Goal: Task Accomplishment & Management: Manage account settings

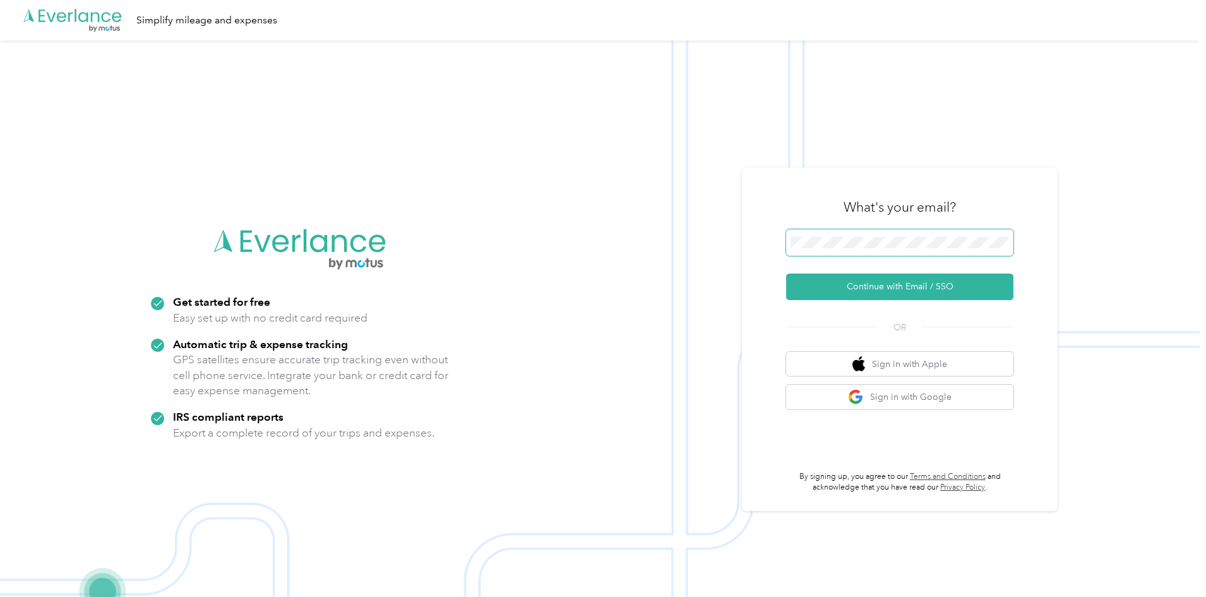
click at [878, 232] on span at bounding box center [899, 242] width 227 height 27
click at [903, 282] on button "Continue with Email / SSO" at bounding box center [899, 286] width 227 height 27
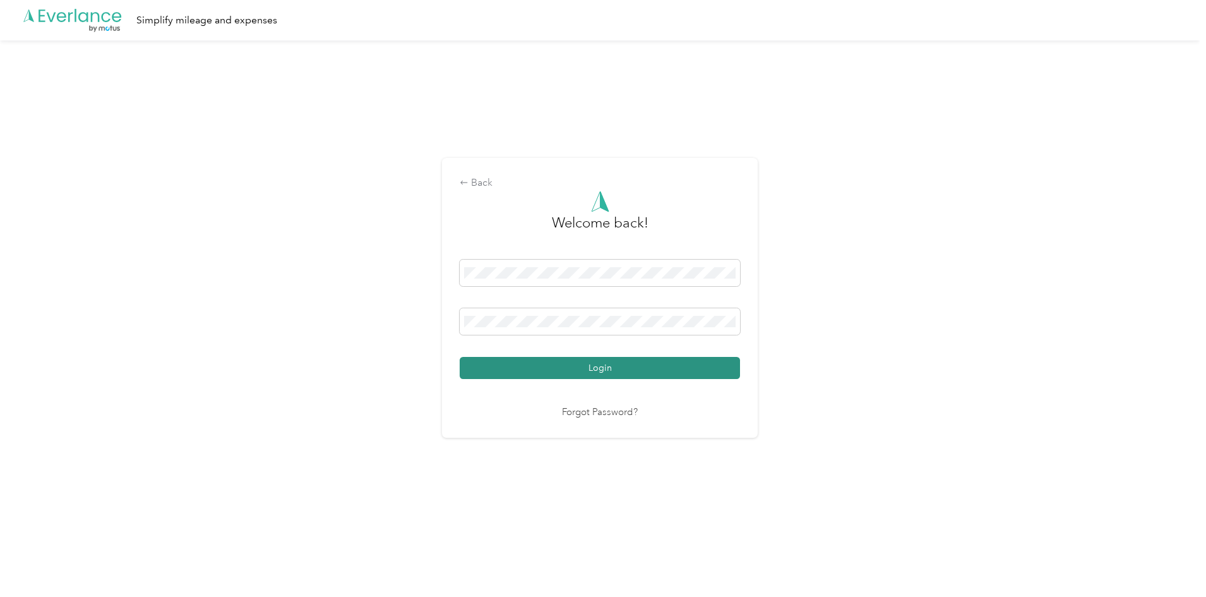
click at [611, 371] on button "Login" at bounding box center [600, 368] width 280 height 22
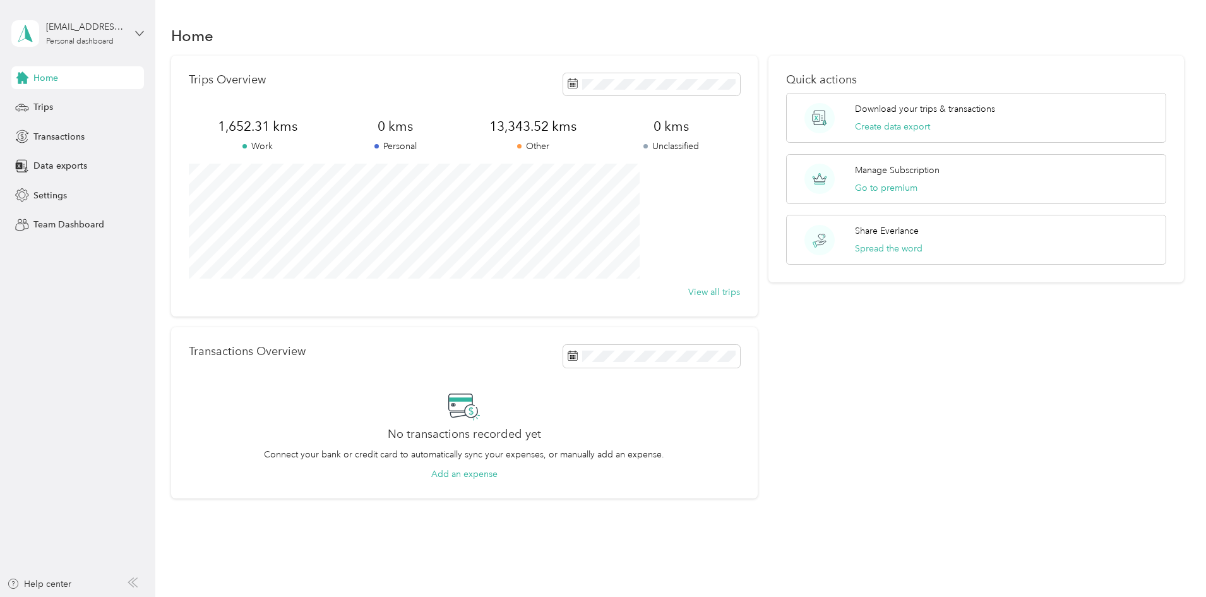
click at [140, 29] on icon at bounding box center [139, 33] width 9 height 9
click at [70, 263] on aside "[EMAIL_ADDRESS][DOMAIN_NAME] Personal dashboard Home Trips Transactions Data ex…" at bounding box center [77, 298] width 155 height 597
click at [44, 109] on span "Trips" at bounding box center [43, 106] width 20 height 13
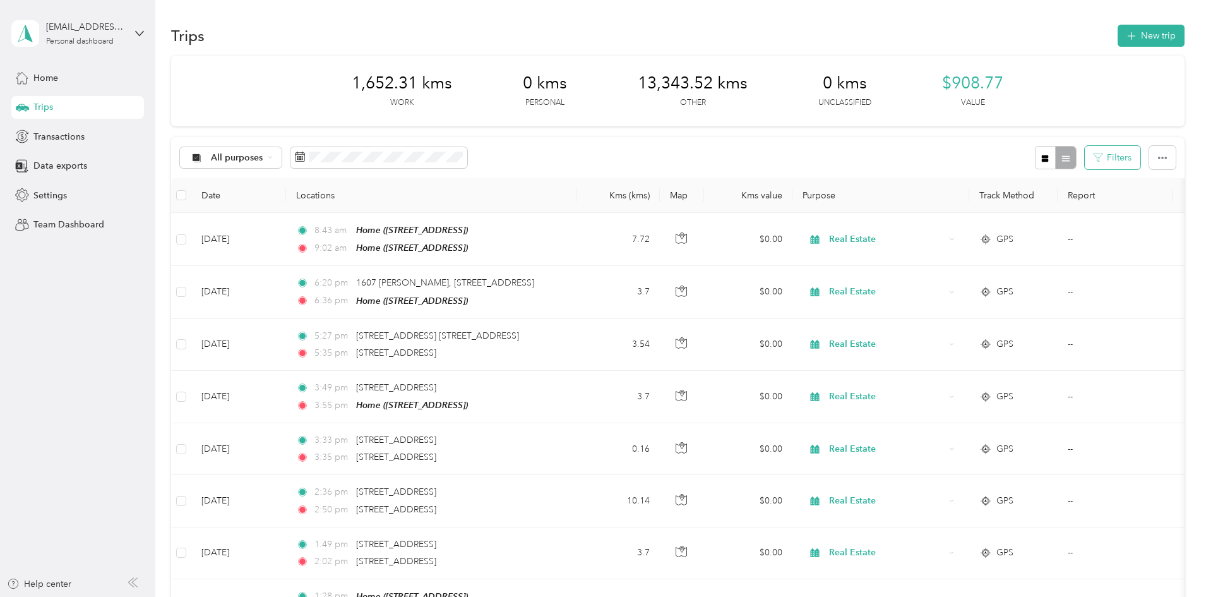
click at [1094, 156] on icon "button" at bounding box center [1098, 157] width 9 height 9
click at [1085, 157] on button "Filters" at bounding box center [1113, 157] width 56 height 23
click at [929, 163] on div "All purposes Filters" at bounding box center [677, 157] width 1013 height 41
click at [1158, 158] on icon "button" at bounding box center [1162, 158] width 9 height 3
click at [78, 265] on aside "[EMAIL_ADDRESS][DOMAIN_NAME] Personal dashboard Home Trips Transactions Data ex…" at bounding box center [77, 298] width 155 height 597
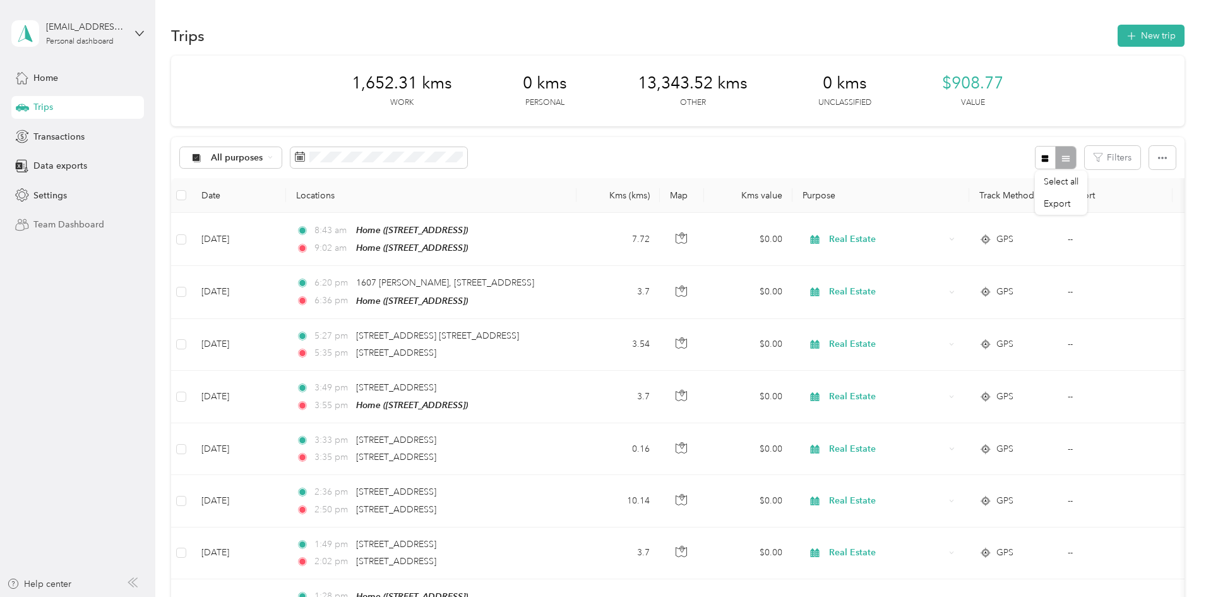
click at [59, 222] on span "Team Dashboard" at bounding box center [68, 224] width 71 height 13
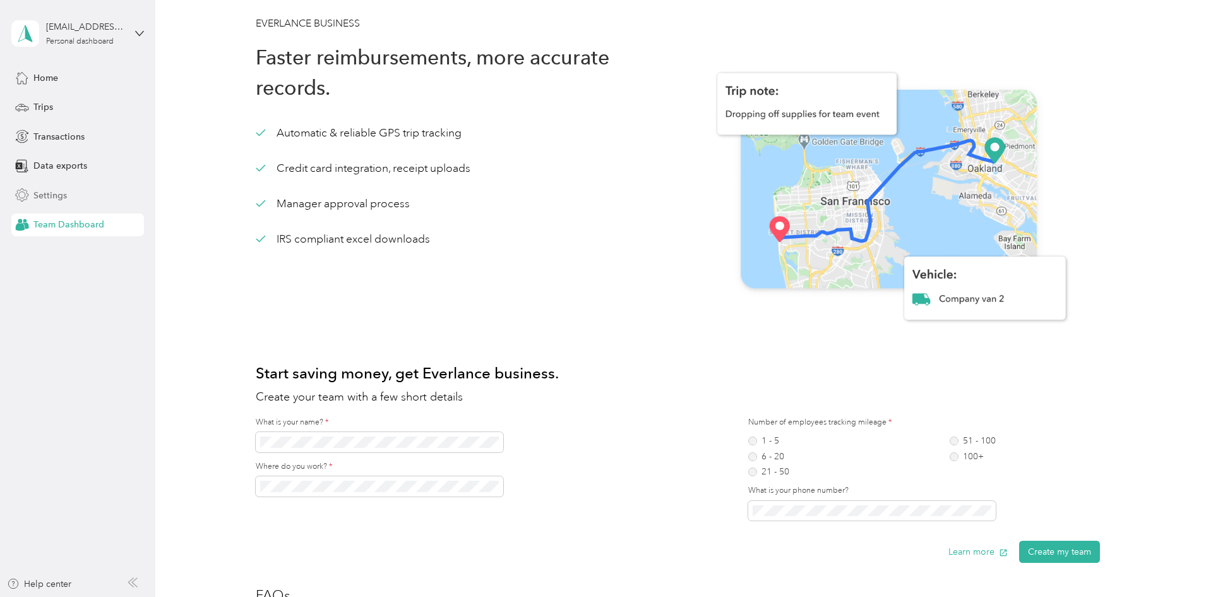
click at [51, 196] on span "Settings" at bounding box center [49, 195] width 33 height 13
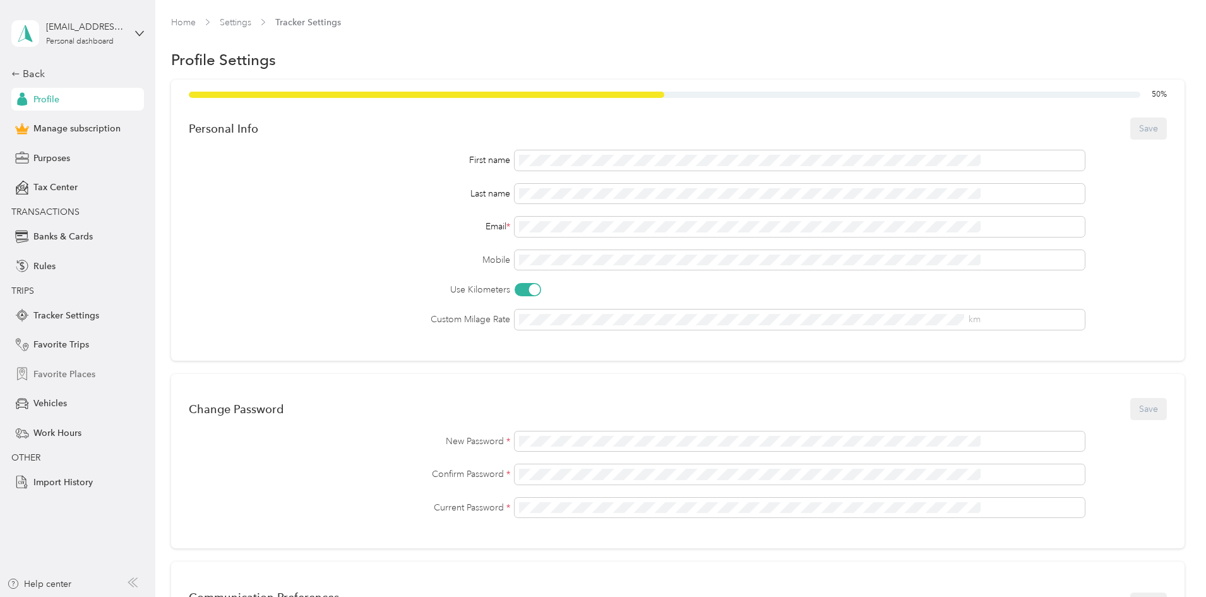
click at [49, 372] on span "Favorite Places" at bounding box center [64, 373] width 62 height 13
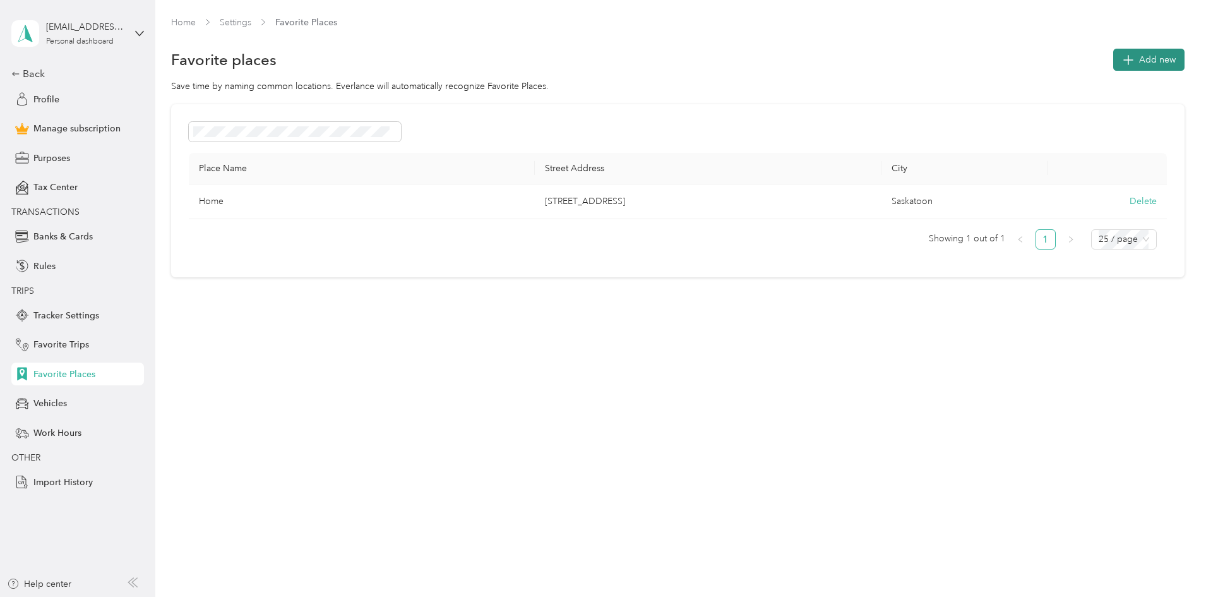
click at [1139, 58] on span "Add new" at bounding box center [1157, 59] width 37 height 13
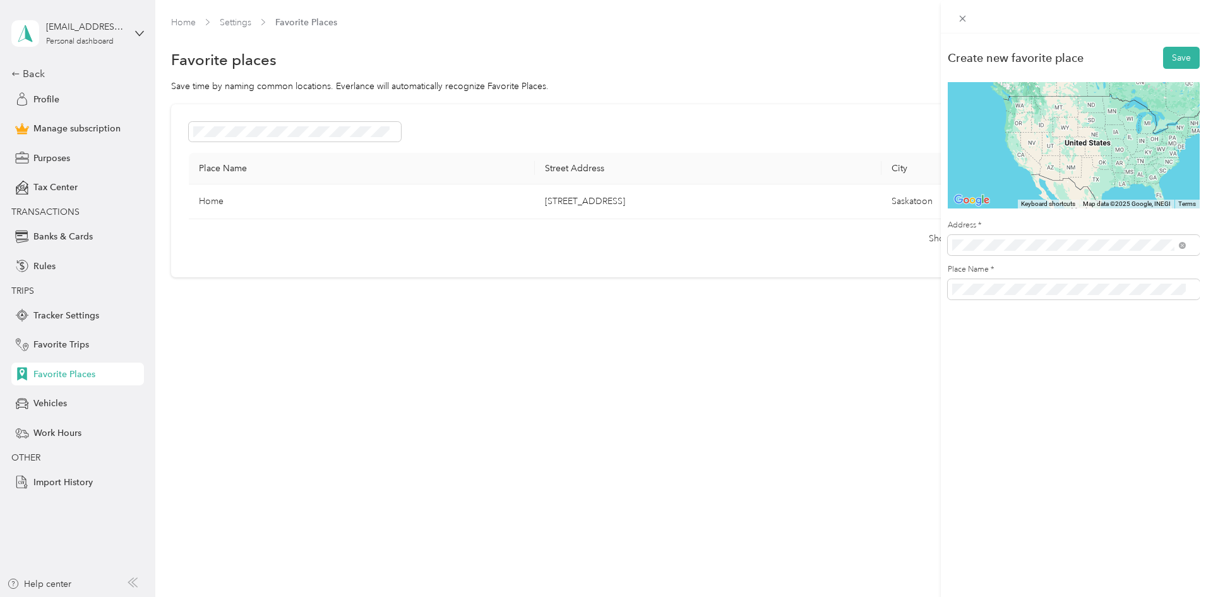
click at [1001, 289] on span "[GEOGRAPHIC_DATA] [GEOGRAPHIC_DATA], [GEOGRAPHIC_DATA]" at bounding box center [1068, 296] width 187 height 22
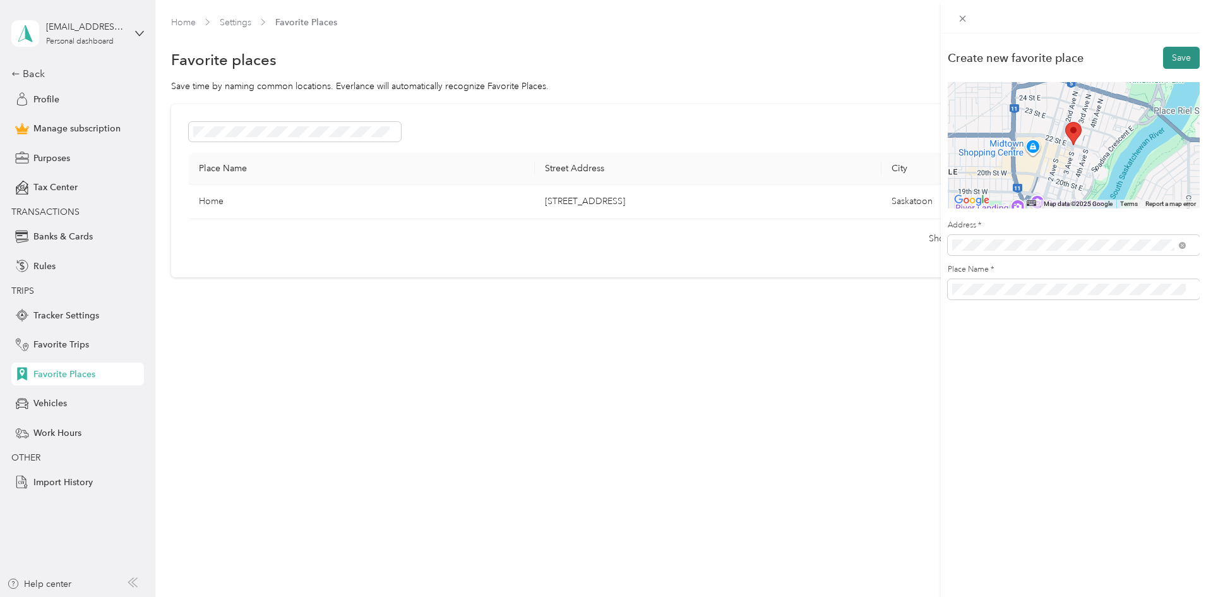
click at [1172, 62] on button "Save" at bounding box center [1181, 58] width 37 height 22
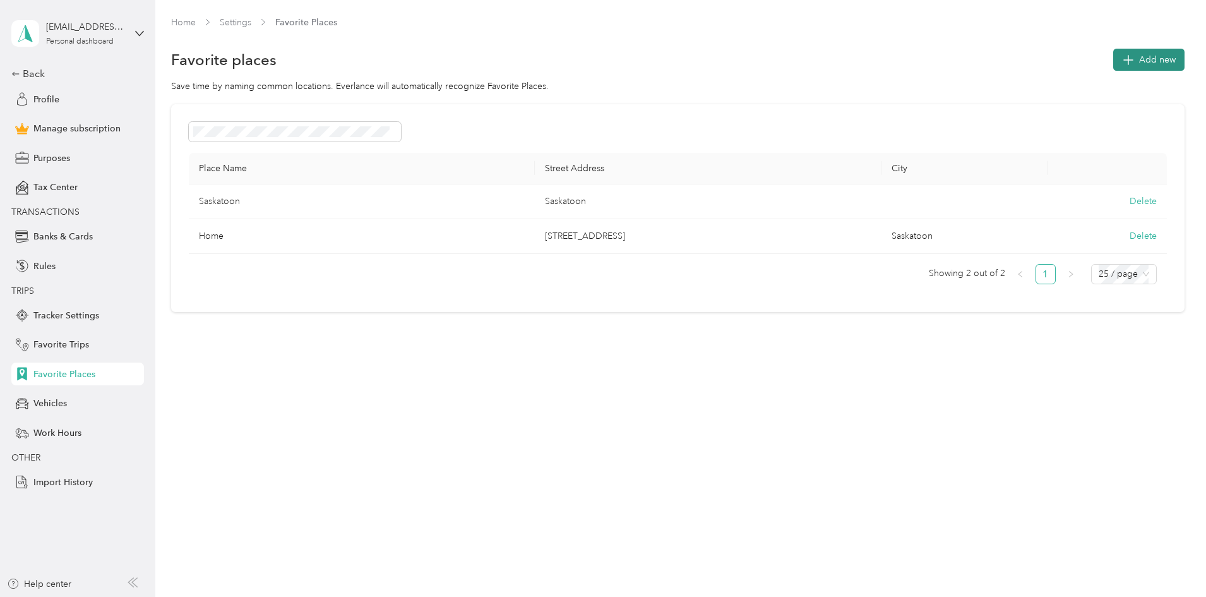
click at [1113, 56] on button "Add new" at bounding box center [1148, 60] width 71 height 22
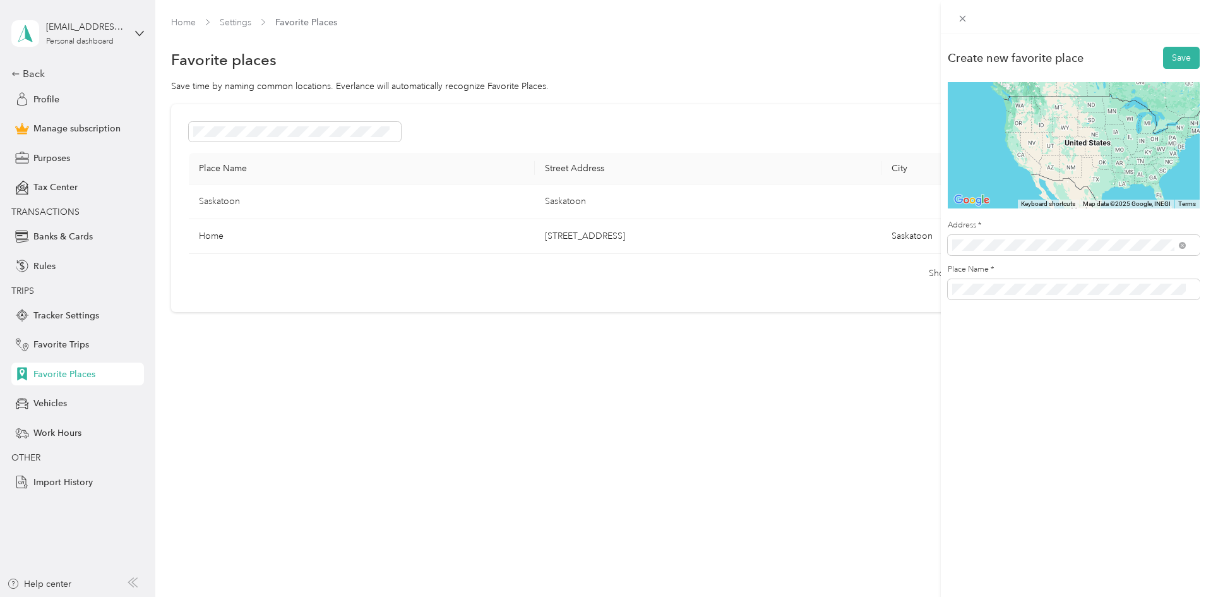
click at [996, 332] on span "[GEOGRAPHIC_DATA] [GEOGRAPHIC_DATA], [GEOGRAPHIC_DATA]" at bounding box center [1068, 331] width 187 height 22
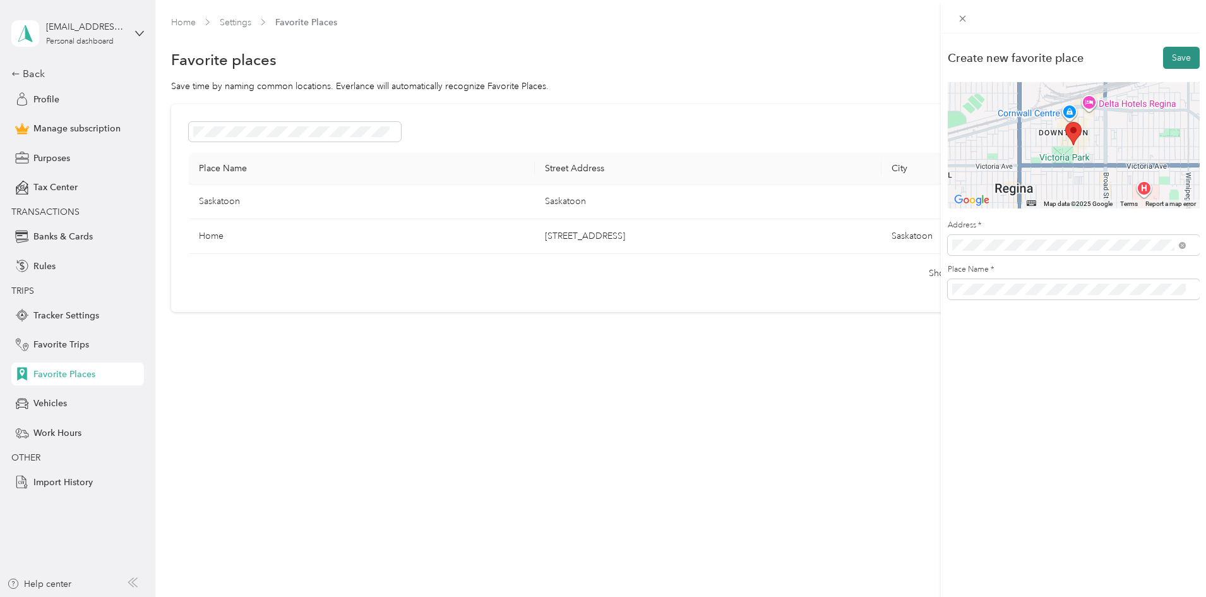
click at [1179, 61] on button "Save" at bounding box center [1181, 58] width 37 height 22
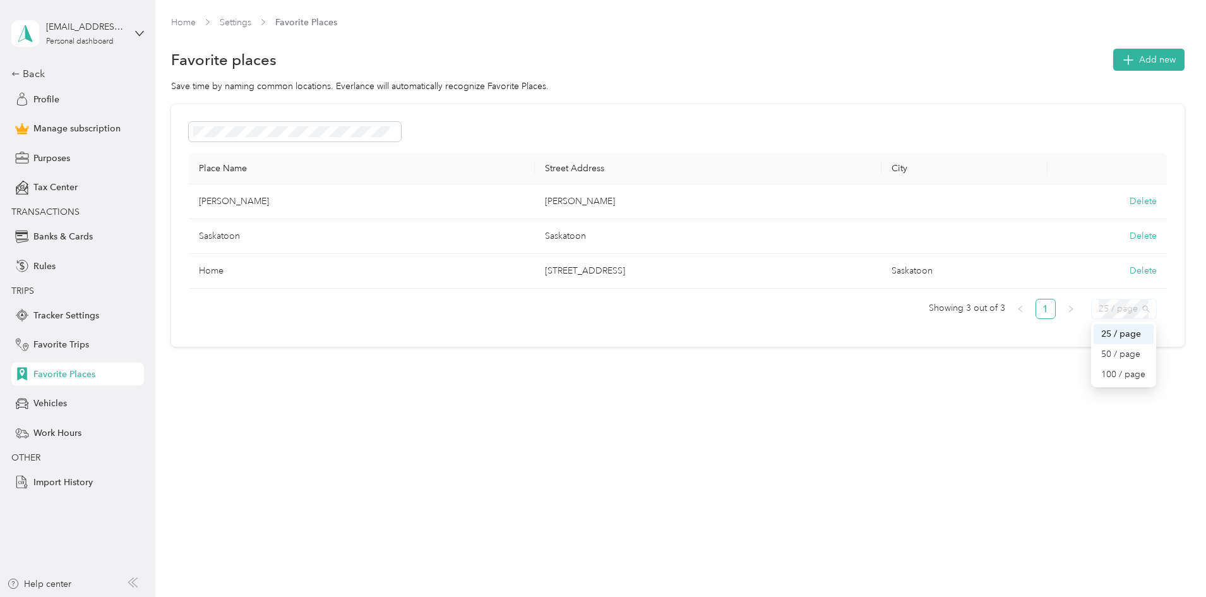
click at [1099, 310] on span "25 / page" at bounding box center [1124, 308] width 51 height 19
click at [1094, 364] on div "100 / page" at bounding box center [1124, 374] width 60 height 20
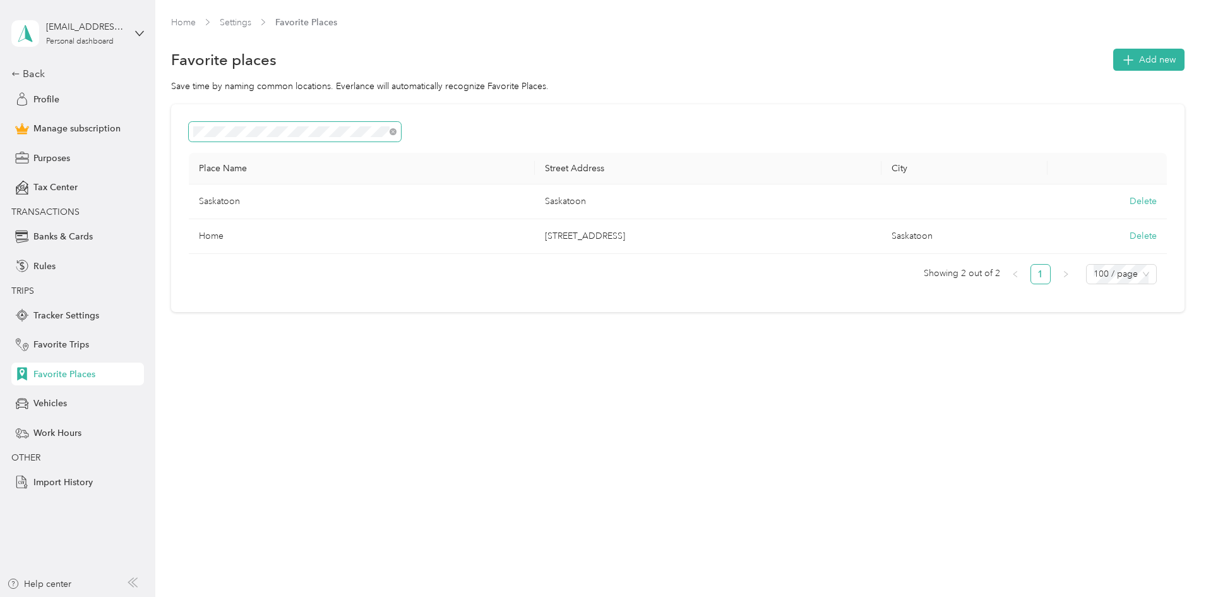
click at [396, 128] on span at bounding box center [393, 131] width 7 height 7
click at [61, 155] on span "Purposes" at bounding box center [51, 158] width 37 height 13
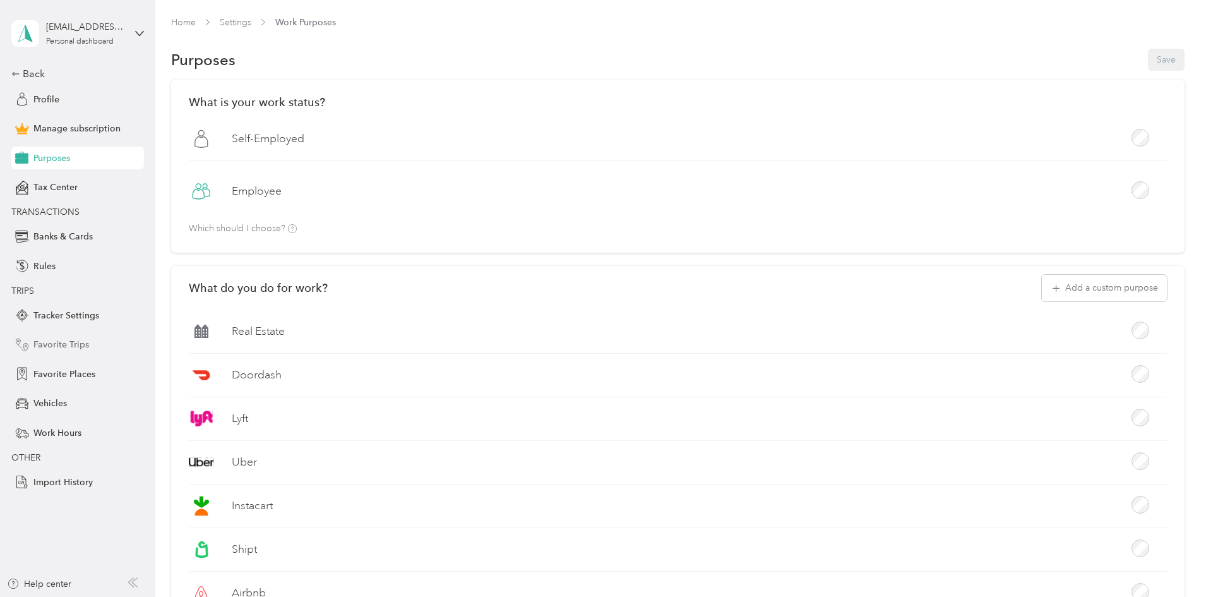
click at [68, 339] on span "Favorite Trips" at bounding box center [61, 344] width 56 height 13
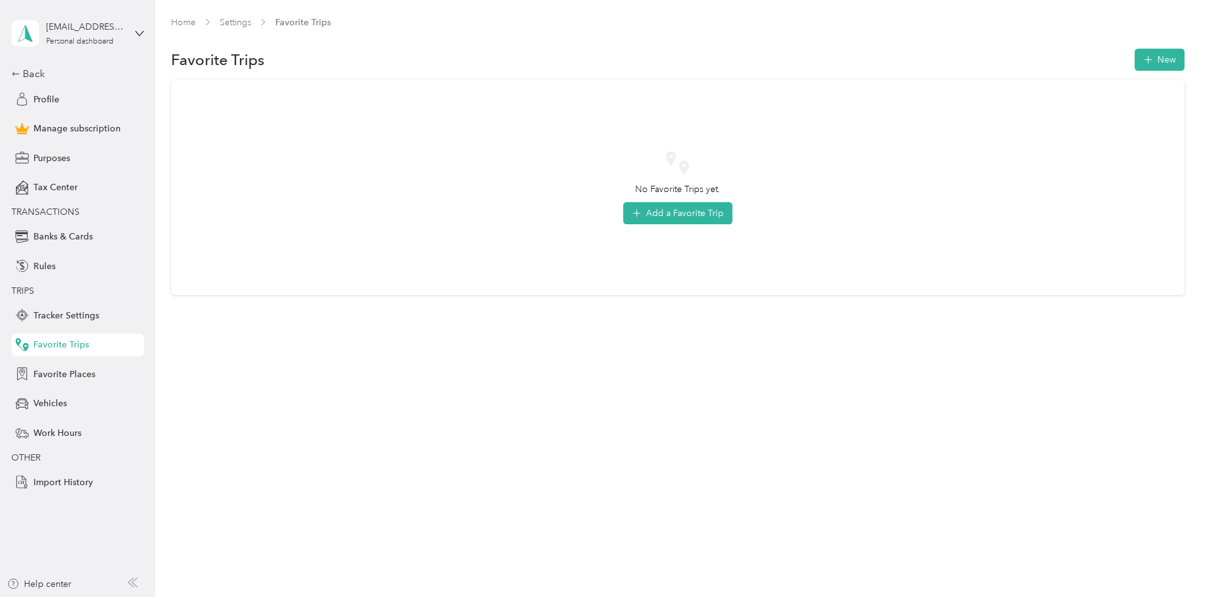
click at [30, 290] on span "TRIPS" at bounding box center [22, 290] width 23 height 11
click at [49, 313] on span "Tracker Settings" at bounding box center [66, 315] width 66 height 13
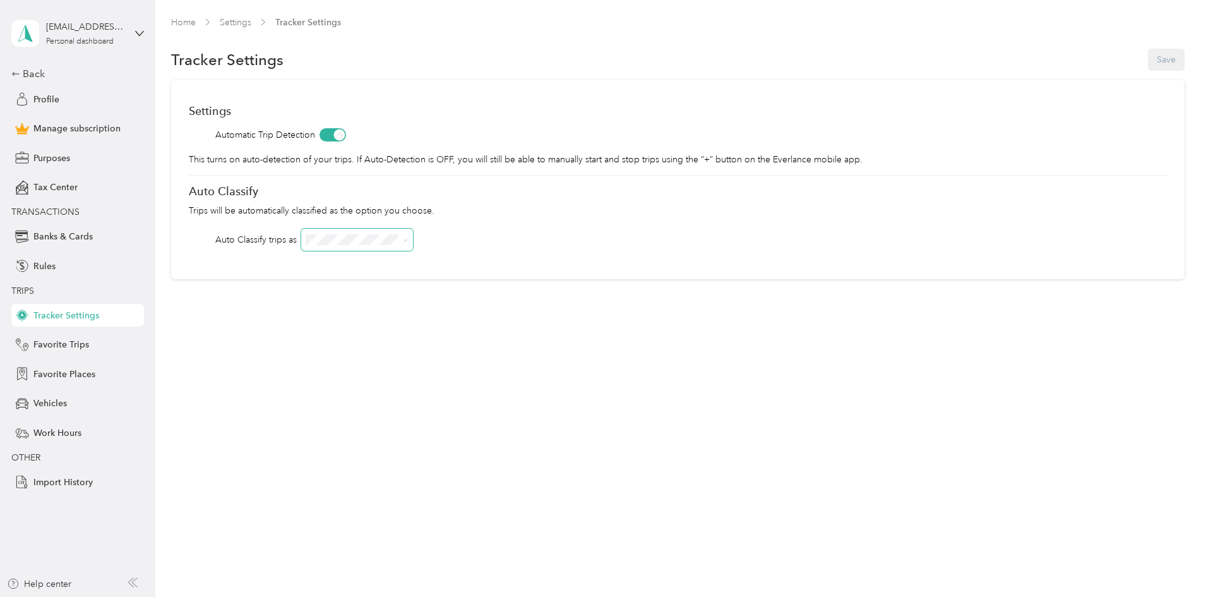
click at [408, 237] on icon at bounding box center [406, 240] width 6 height 6
click at [261, 448] on div "Home Settings Tracker Settings Tracker Settings Save Settings Automatic Trip De…" at bounding box center [677, 298] width 1044 height 597
click at [66, 430] on span "Work Hours" at bounding box center [57, 432] width 48 height 13
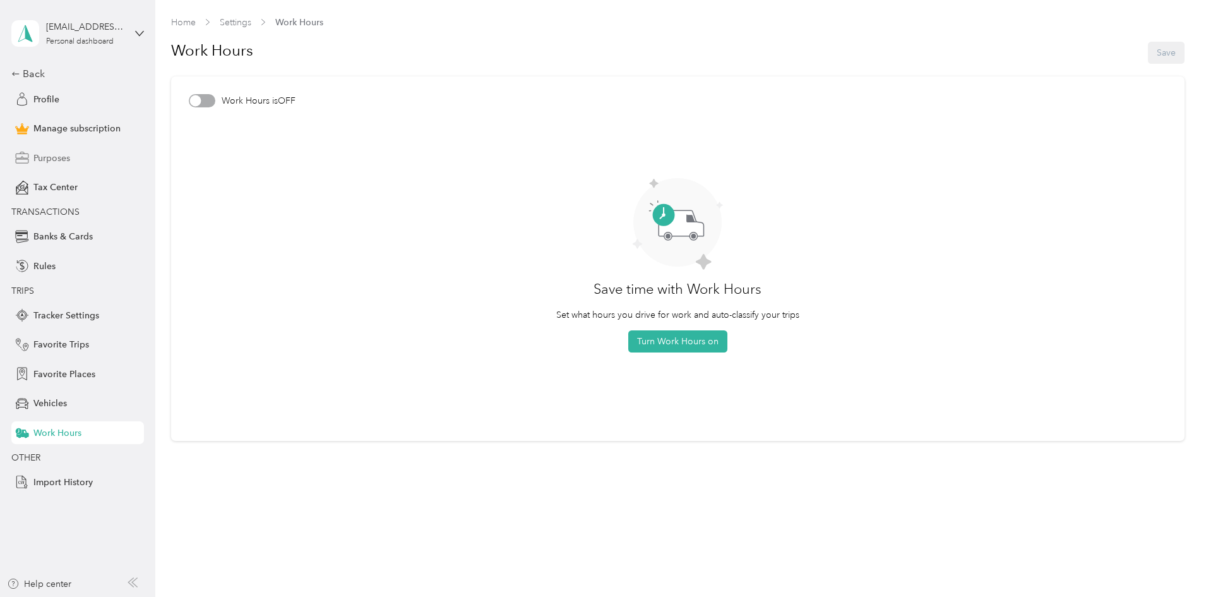
click at [59, 157] on span "Purposes" at bounding box center [51, 158] width 37 height 13
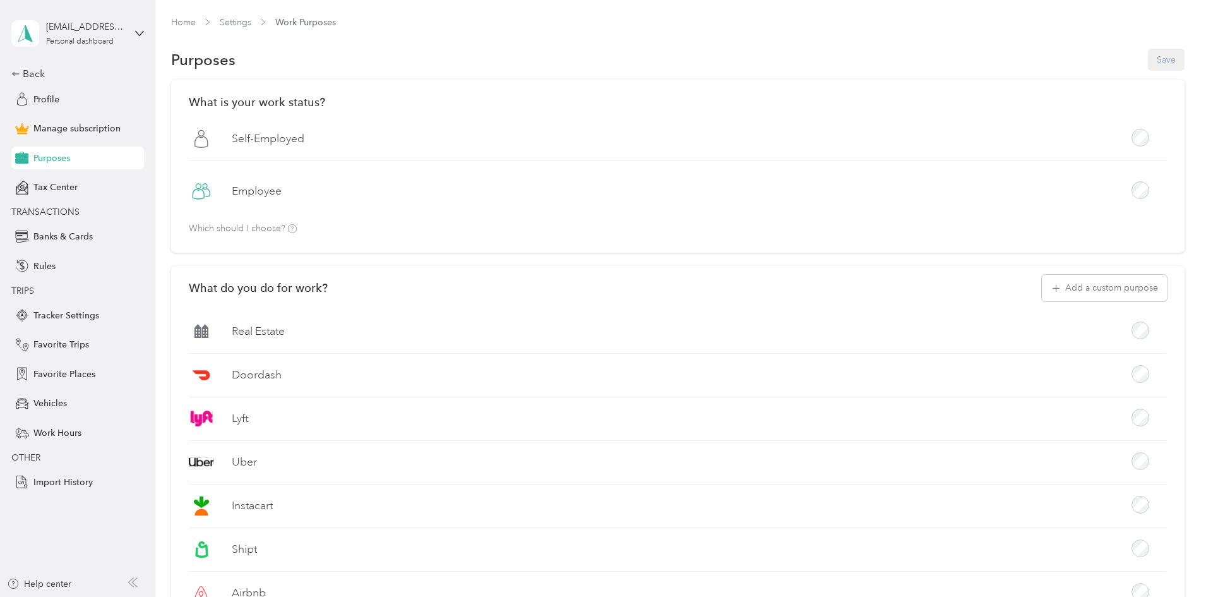
click at [57, 481] on span "Import History" at bounding box center [62, 481] width 59 height 13
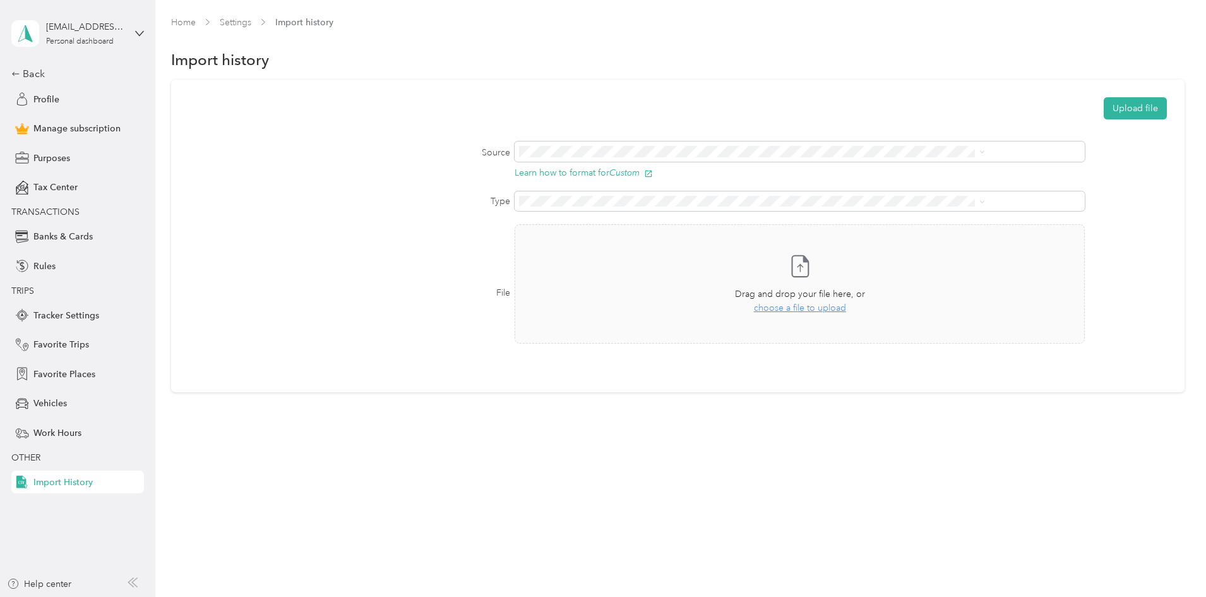
click at [644, 82] on div "Upload file Source Learn how to format for Custom Type File Take a photo or cho…" at bounding box center [677, 236] width 1013 height 313
click at [52, 124] on span "Manage subscription" at bounding box center [76, 128] width 87 height 13
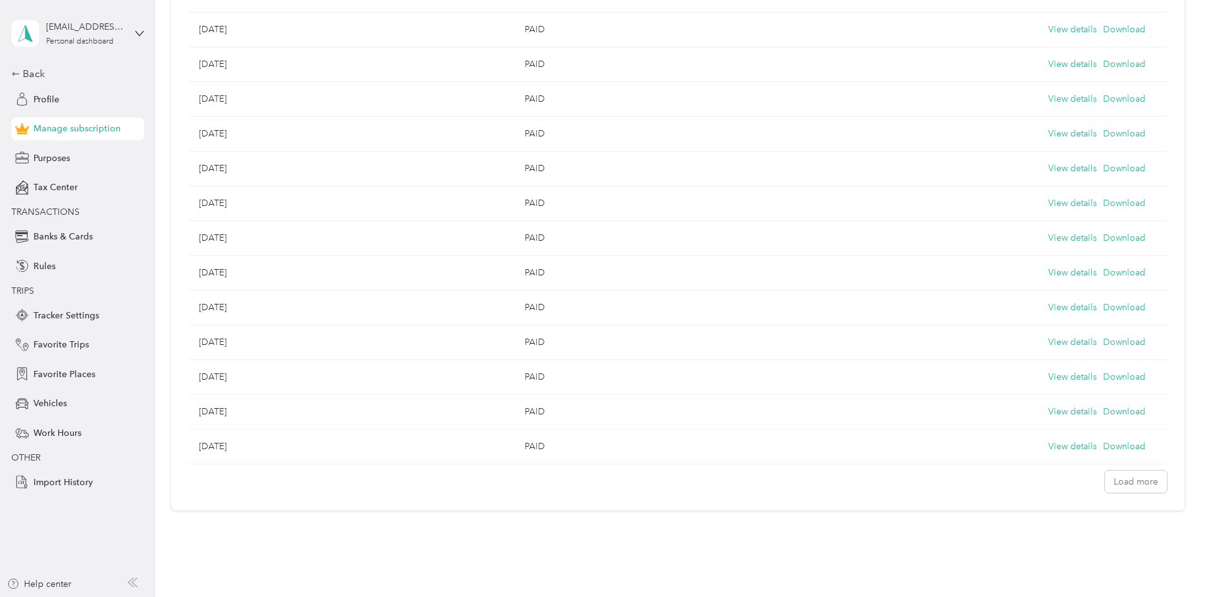
scroll to position [821, 0]
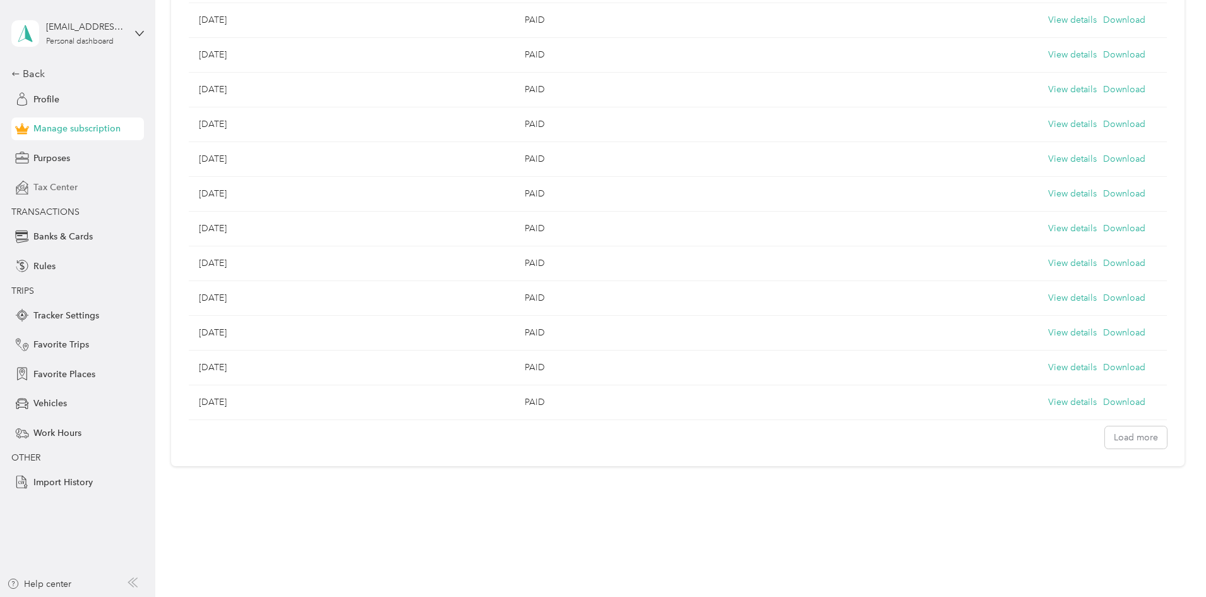
click at [55, 184] on span "Tax Center" at bounding box center [55, 187] width 44 height 13
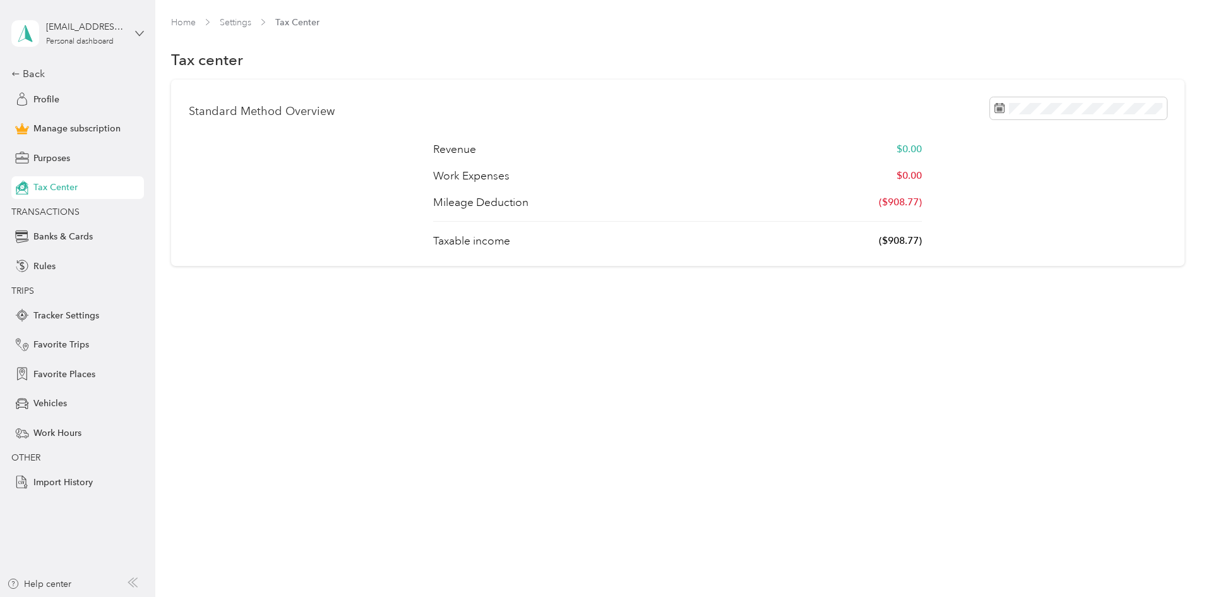
click at [142, 32] on icon at bounding box center [140, 33] width 8 height 4
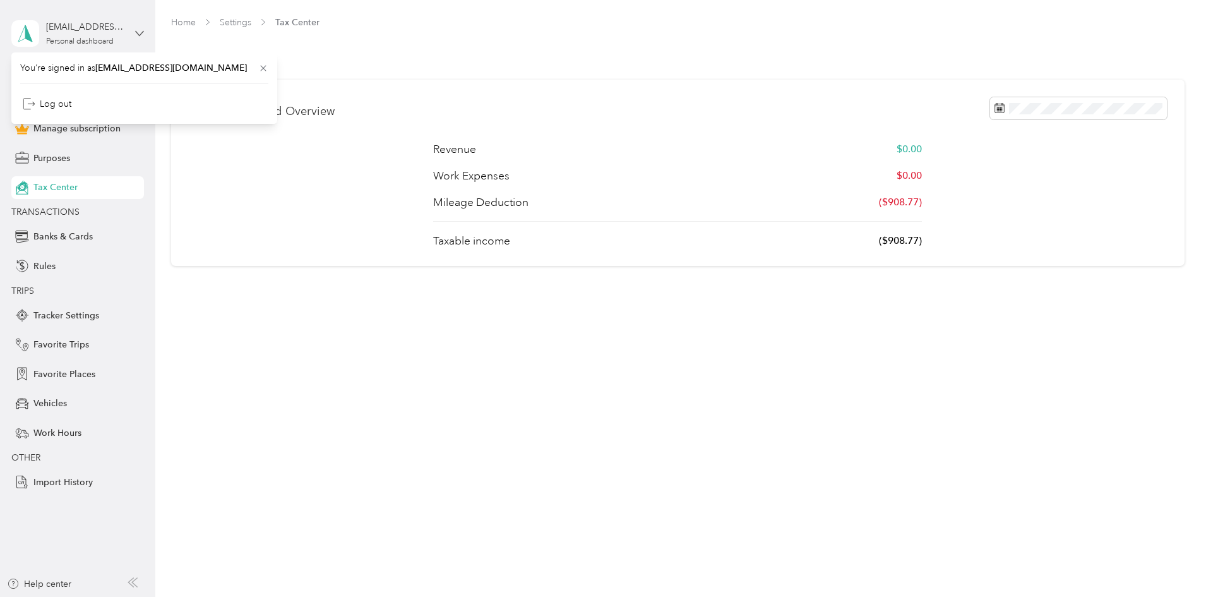
click at [142, 32] on icon at bounding box center [140, 33] width 8 height 4
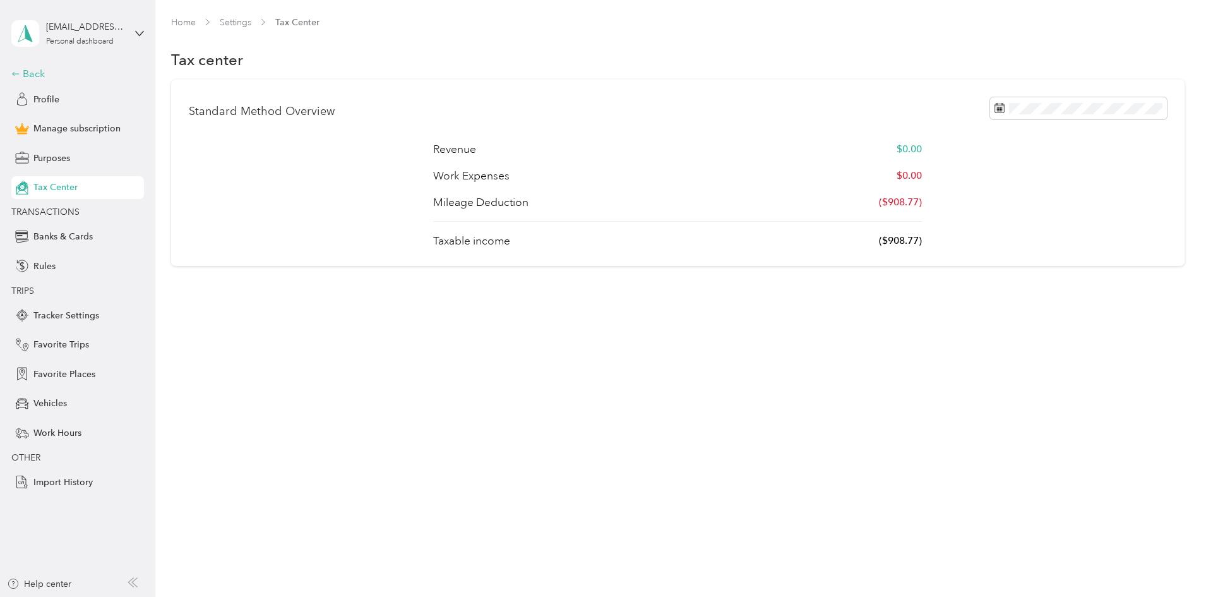
click at [32, 76] on div "Back" at bounding box center [74, 73] width 126 height 15
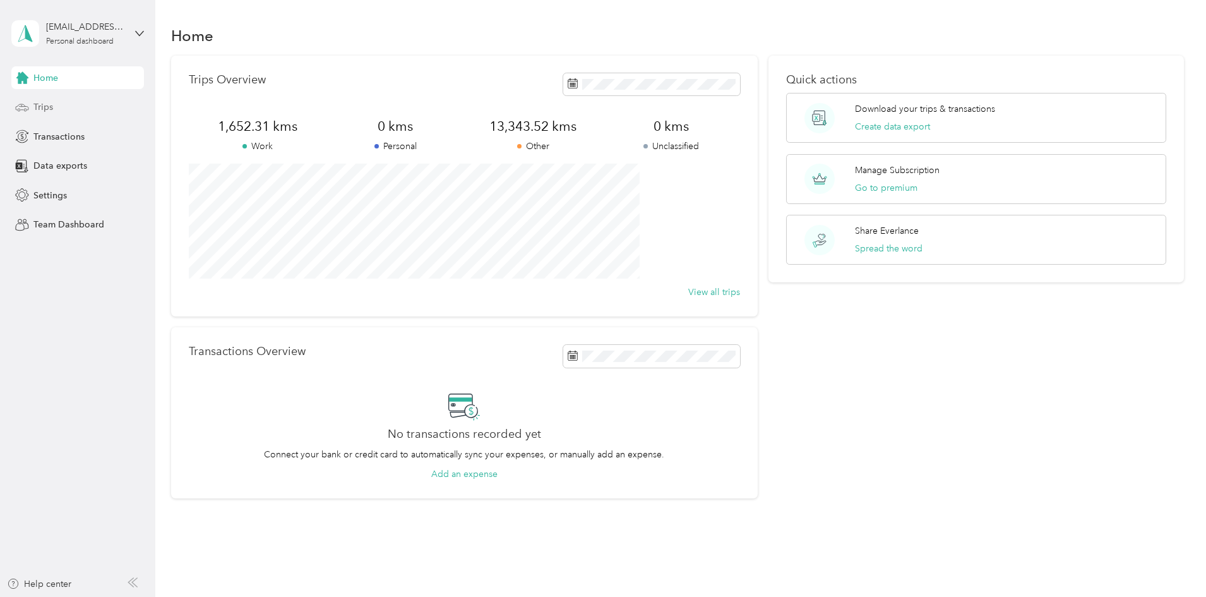
click at [39, 102] on span "Trips" at bounding box center [43, 106] width 20 height 13
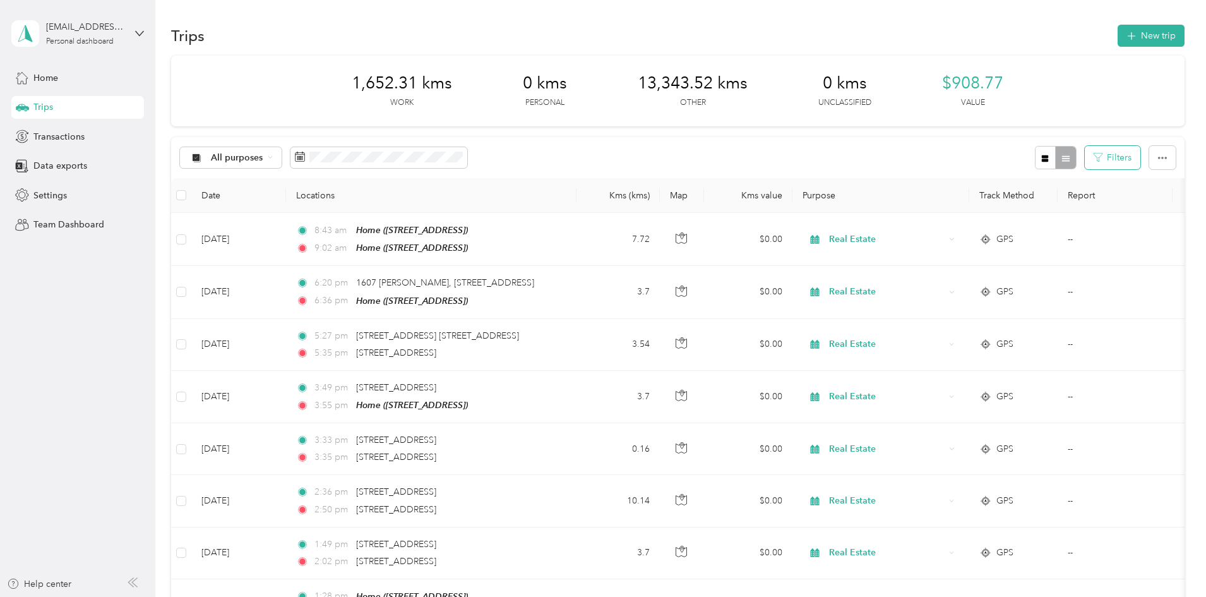
click at [1085, 157] on button "Filters" at bounding box center [1113, 157] width 56 height 23
click at [967, 273] on span "Saskatoon" at bounding box center [961, 275] width 41 height 11
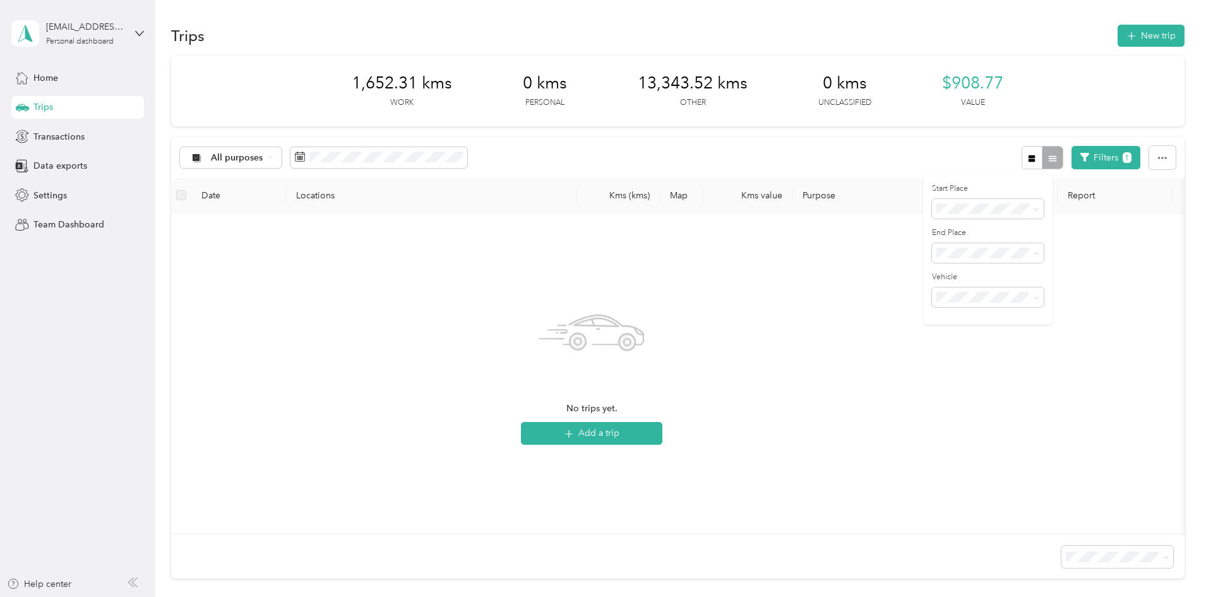
click at [972, 294] on div "[PERSON_NAME]" at bounding box center [988, 296] width 94 height 13
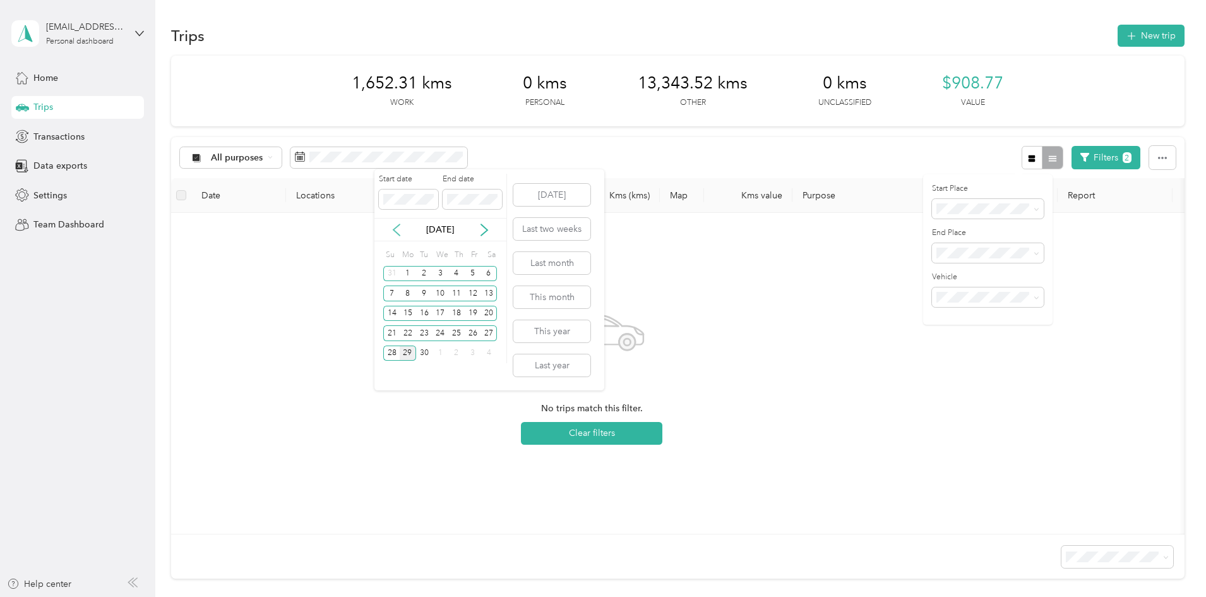
click at [395, 225] on icon at bounding box center [396, 230] width 13 height 13
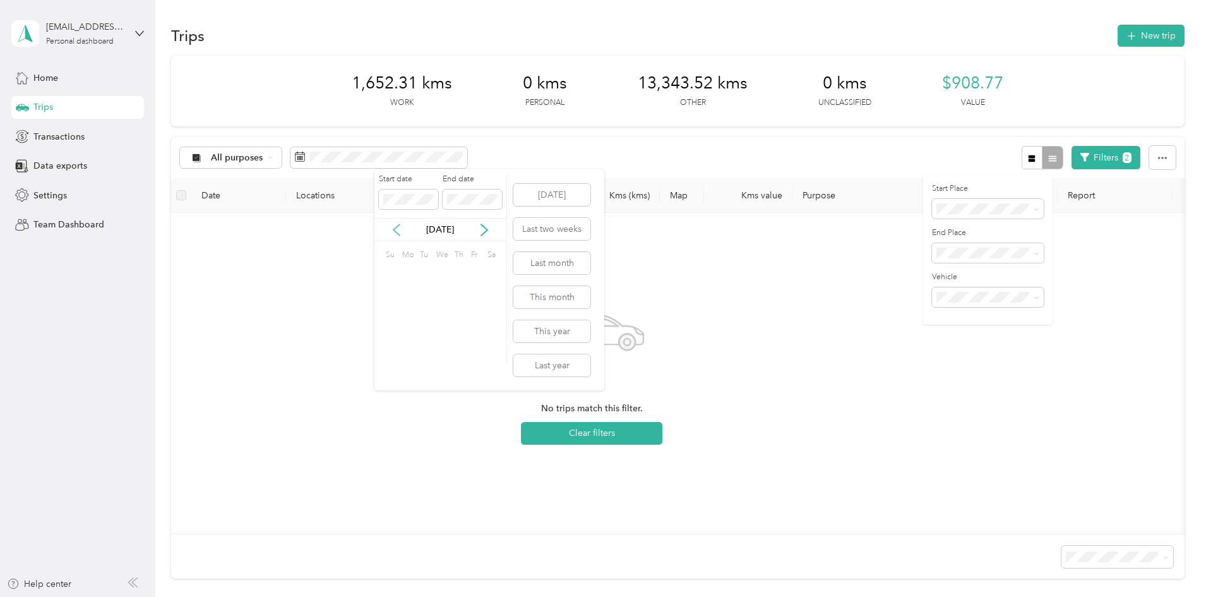
click at [395, 225] on icon at bounding box center [396, 230] width 13 height 13
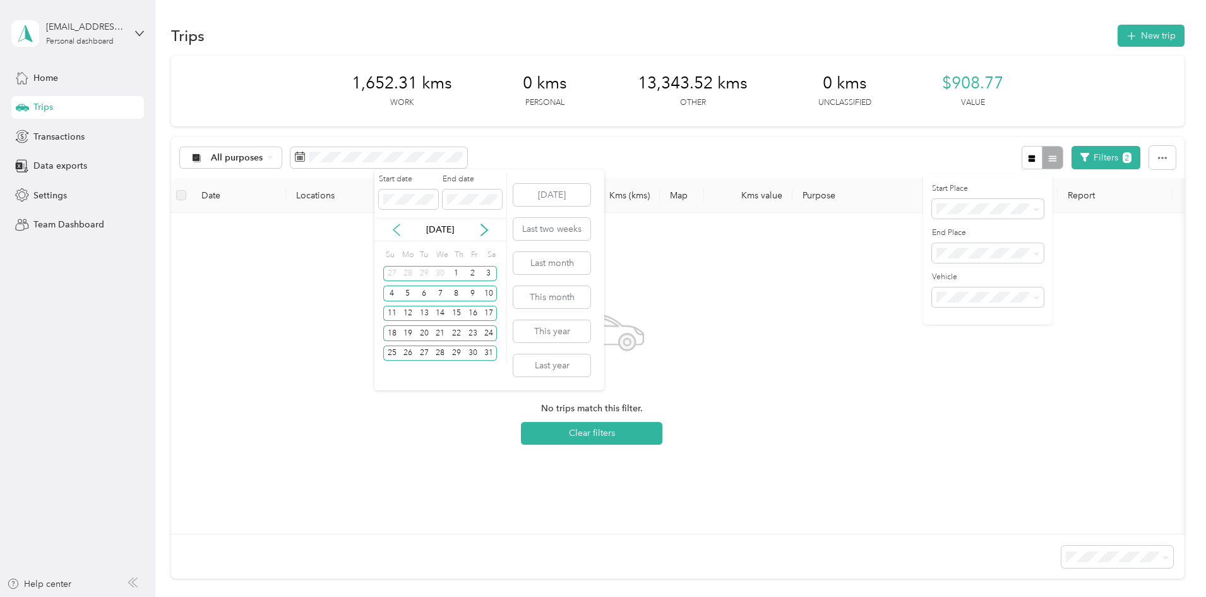
click at [395, 225] on icon at bounding box center [396, 230] width 13 height 13
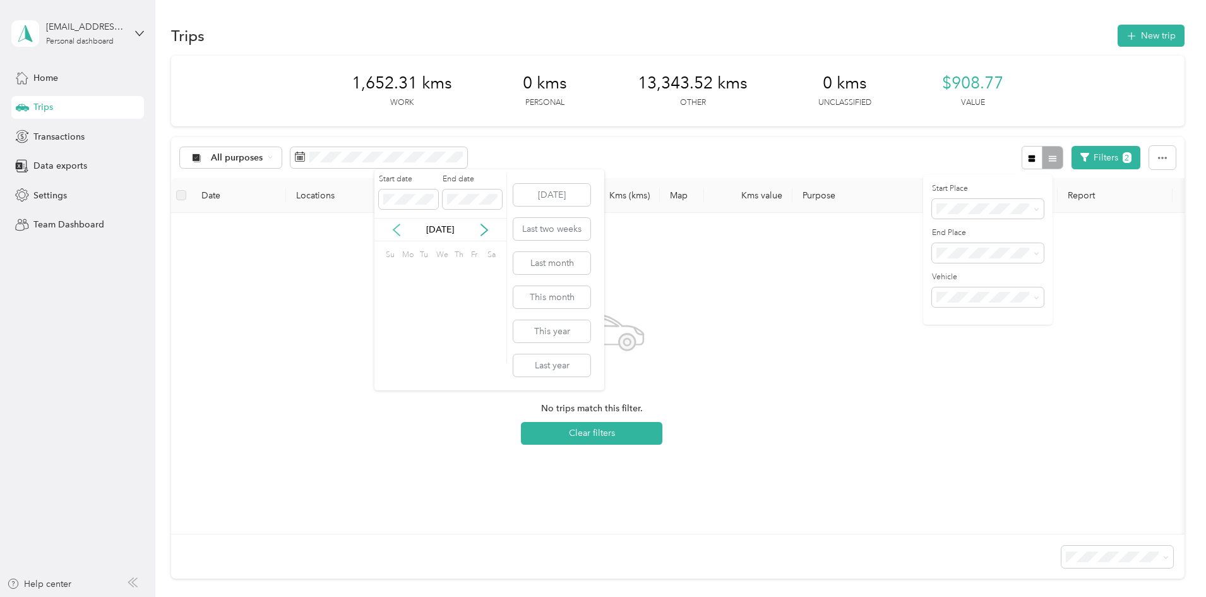
click at [395, 225] on icon at bounding box center [396, 230] width 13 height 13
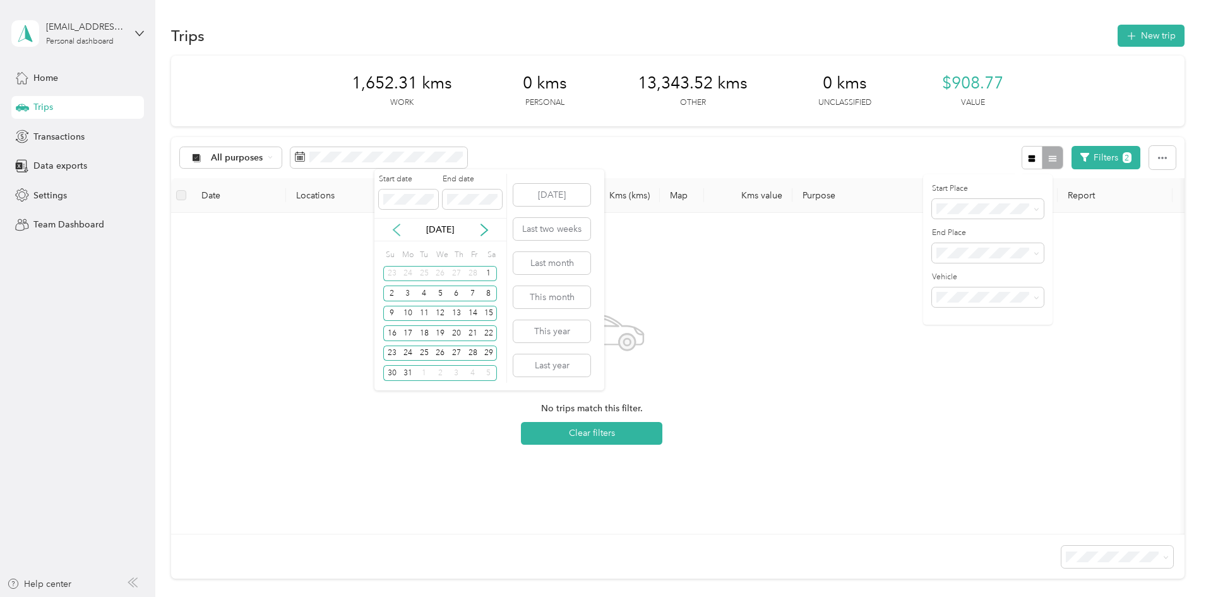
click at [395, 225] on icon at bounding box center [396, 230] width 13 height 13
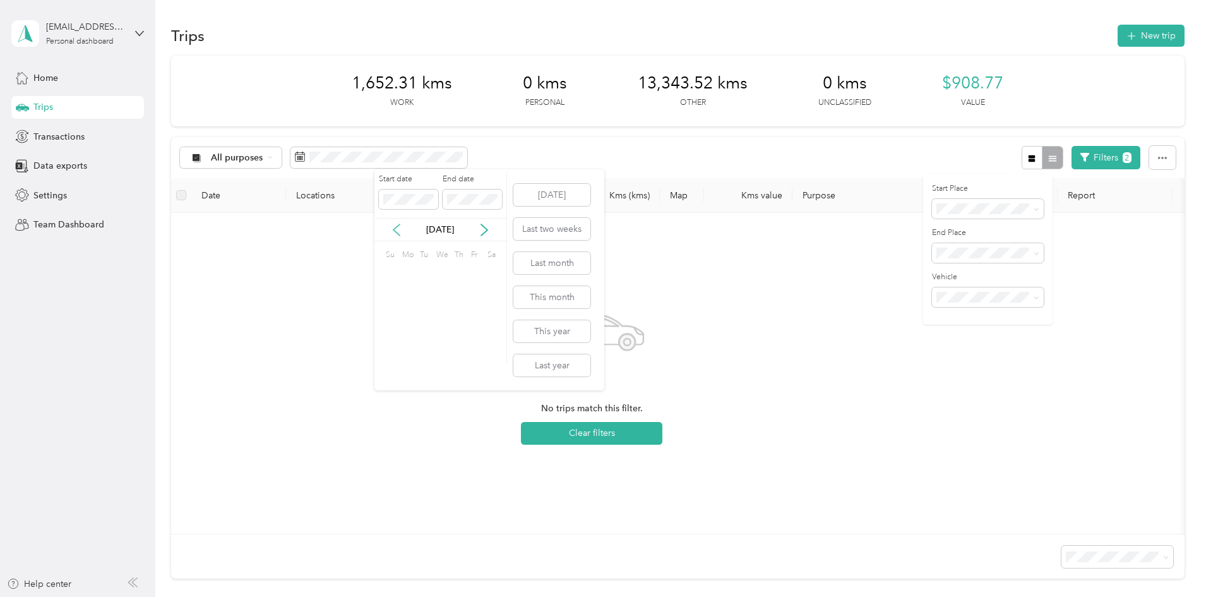
click at [395, 225] on icon at bounding box center [396, 230] width 13 height 13
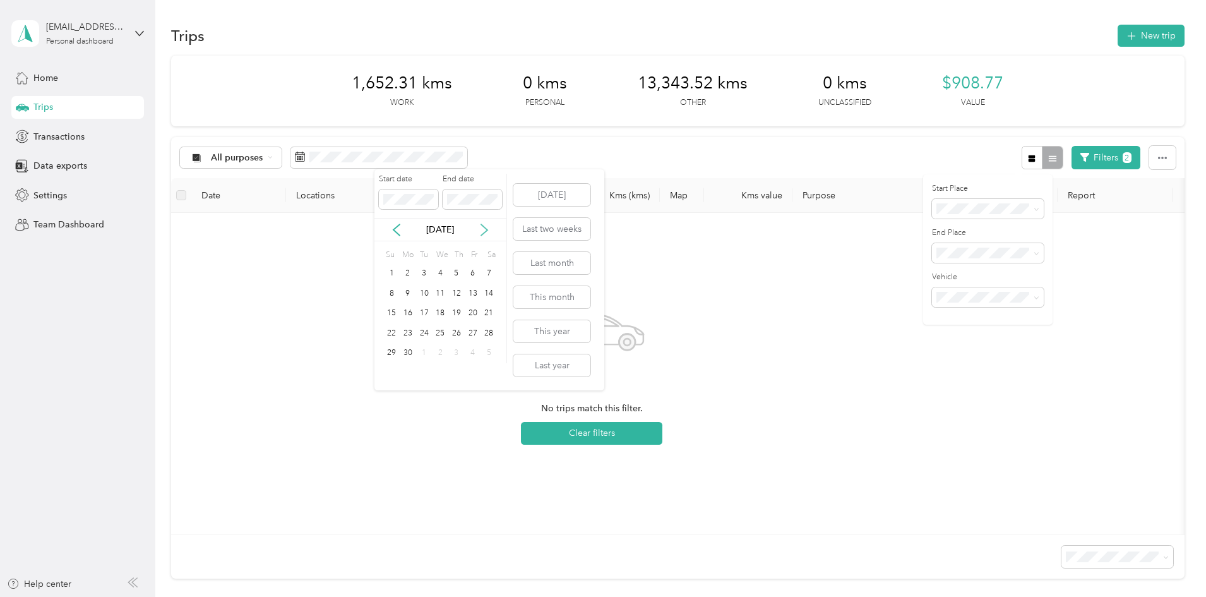
click at [484, 226] on icon at bounding box center [484, 229] width 6 height 11
click at [409, 292] on div "7" at bounding box center [408, 293] width 16 height 16
click at [482, 225] on icon at bounding box center [484, 229] width 6 height 11
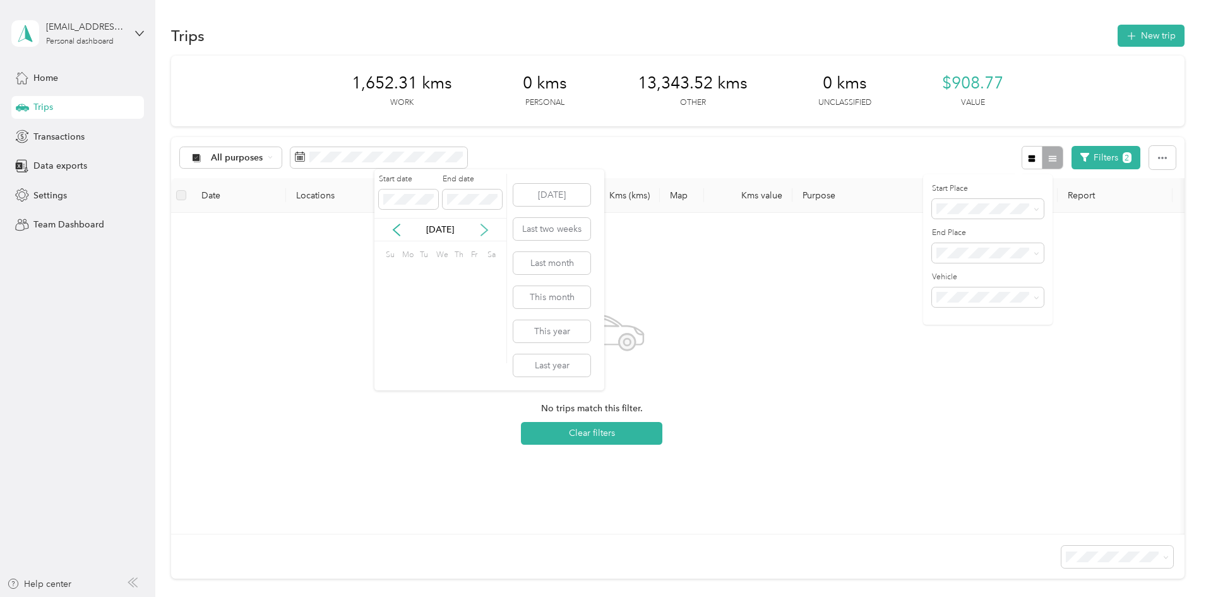
click at [482, 225] on icon at bounding box center [484, 229] width 6 height 11
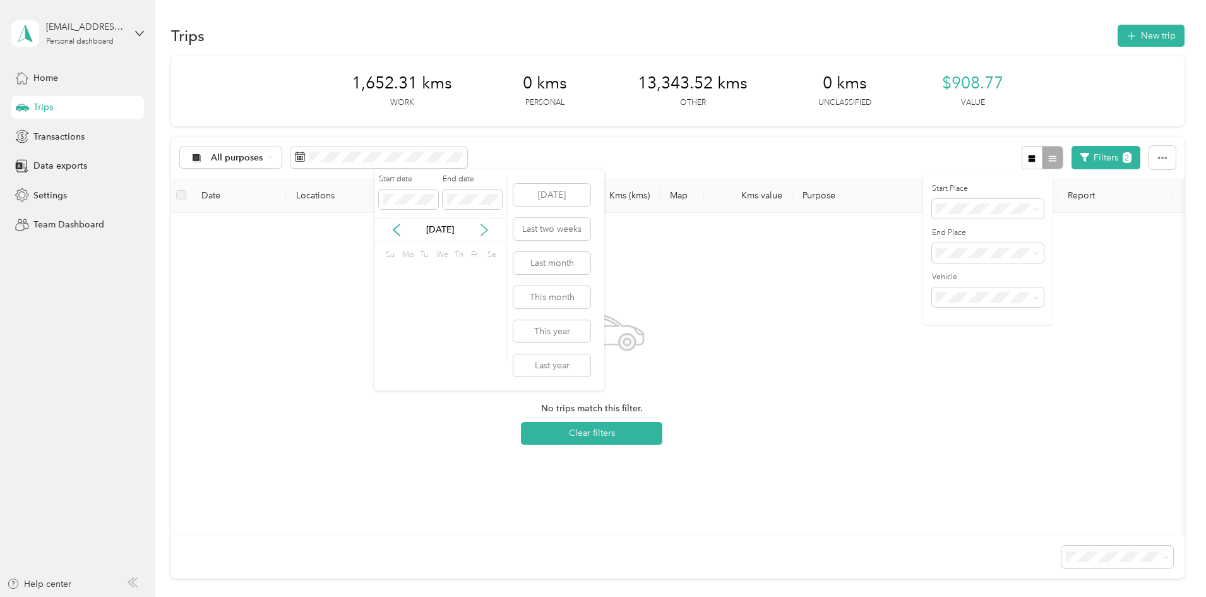
click at [482, 225] on icon at bounding box center [484, 229] width 6 height 11
click at [423, 328] on div "19" at bounding box center [424, 333] width 16 height 16
click at [997, 290] on span at bounding box center [988, 297] width 112 height 20
click at [1034, 300] on icon at bounding box center [1037, 298] width 6 height 6
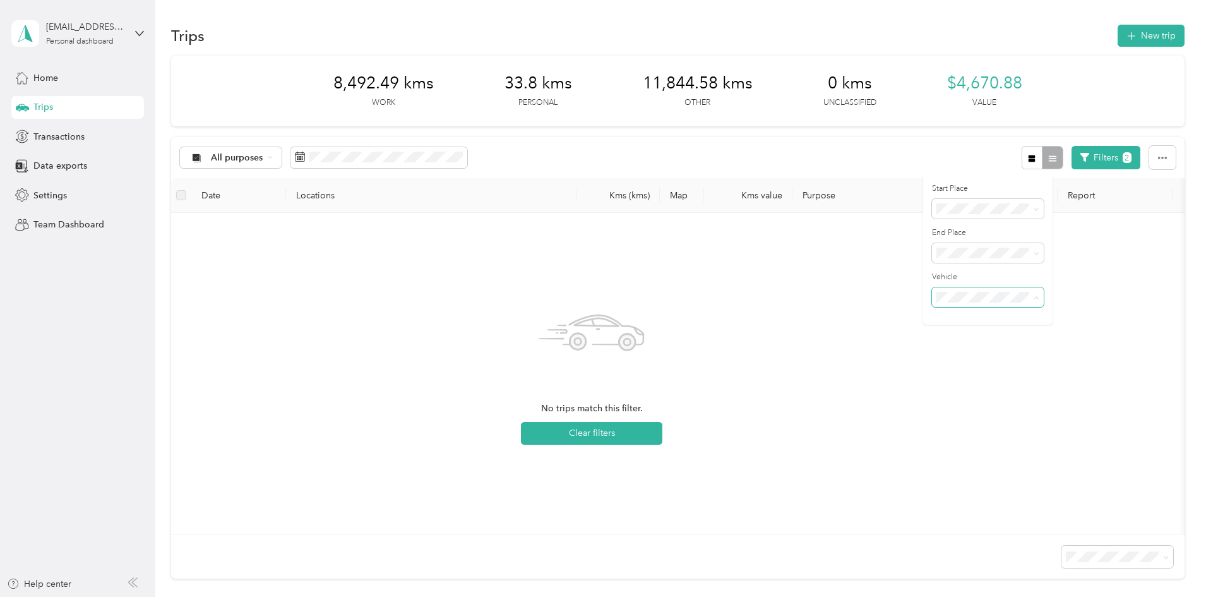
click at [1034, 300] on icon at bounding box center [1037, 298] width 6 height 6
click at [978, 343] on li "DeepJeep" at bounding box center [988, 341] width 112 height 22
click at [263, 155] on span "All purposes" at bounding box center [237, 157] width 52 height 9
click at [314, 263] on span "Real Estate" at bounding box center [325, 268] width 61 height 13
click at [258, 159] on span "Real Estate" at bounding box center [234, 157] width 47 height 9
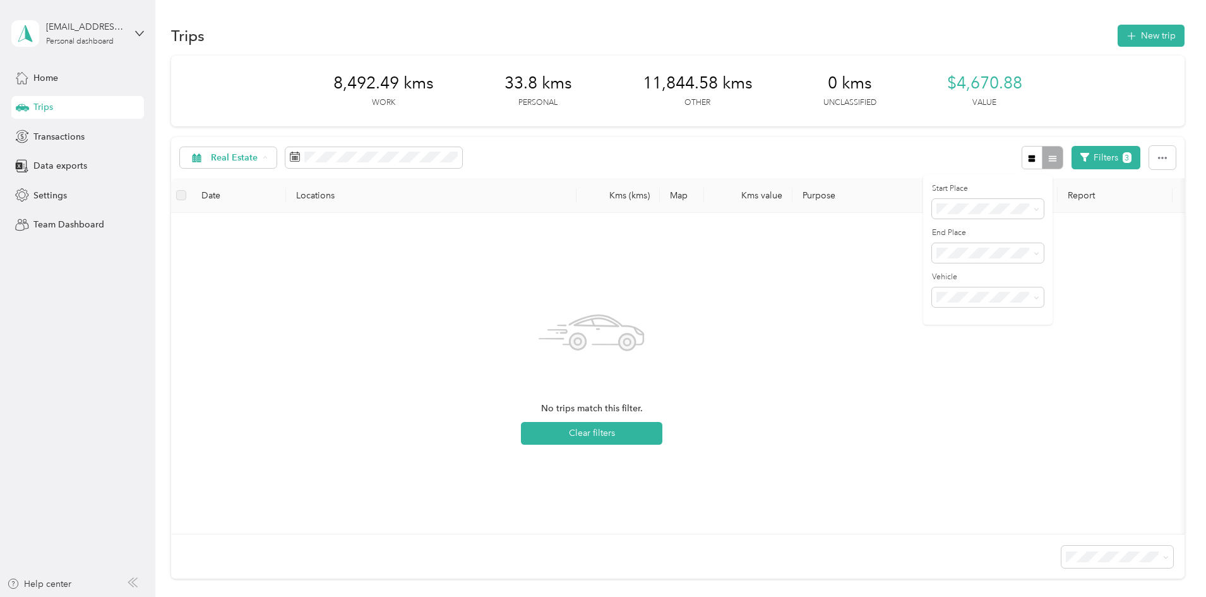
click at [331, 170] on li "All purposes" at bounding box center [315, 180] width 102 height 22
click at [981, 596] on div "Start Place End Place Vehicle Anywhere [PERSON_NAME] [GEOGRAPHIC_DATA] Home" at bounding box center [600, 597] width 1200 height 0
click at [1071, 158] on button "Filters 3" at bounding box center [1105, 157] width 69 height 23
click at [951, 294] on span "Home" at bounding box center [953, 297] width 25 height 11
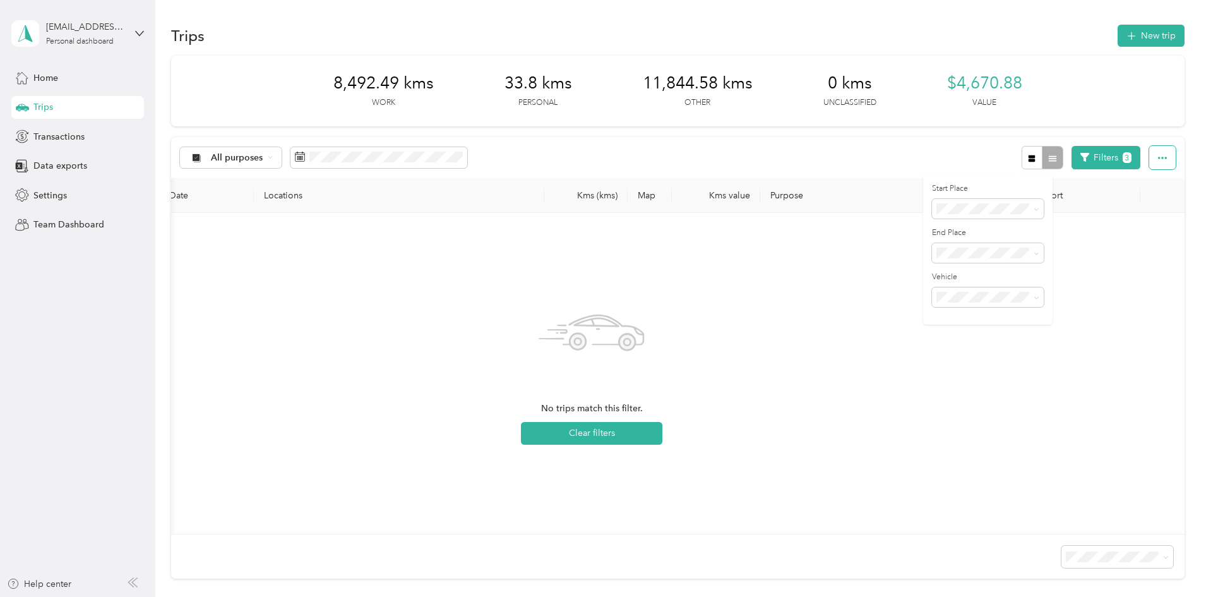
click at [1149, 159] on button "button" at bounding box center [1162, 157] width 27 height 23
click at [227, 93] on div "8,492.49 kms Work 33.8 kms Personal 11,844.58 kms Other 0 kms Unclassified $4,6…" at bounding box center [677, 340] width 1013 height 568
click at [43, 190] on span "Settings" at bounding box center [49, 195] width 33 height 13
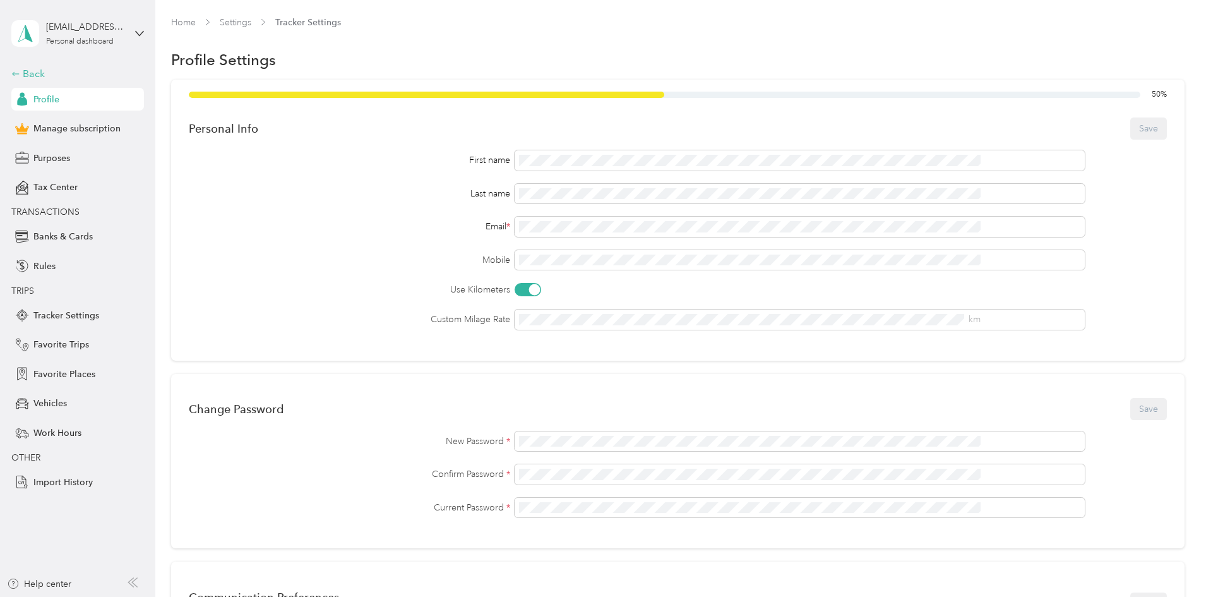
click at [33, 73] on div "Back" at bounding box center [74, 73] width 126 height 15
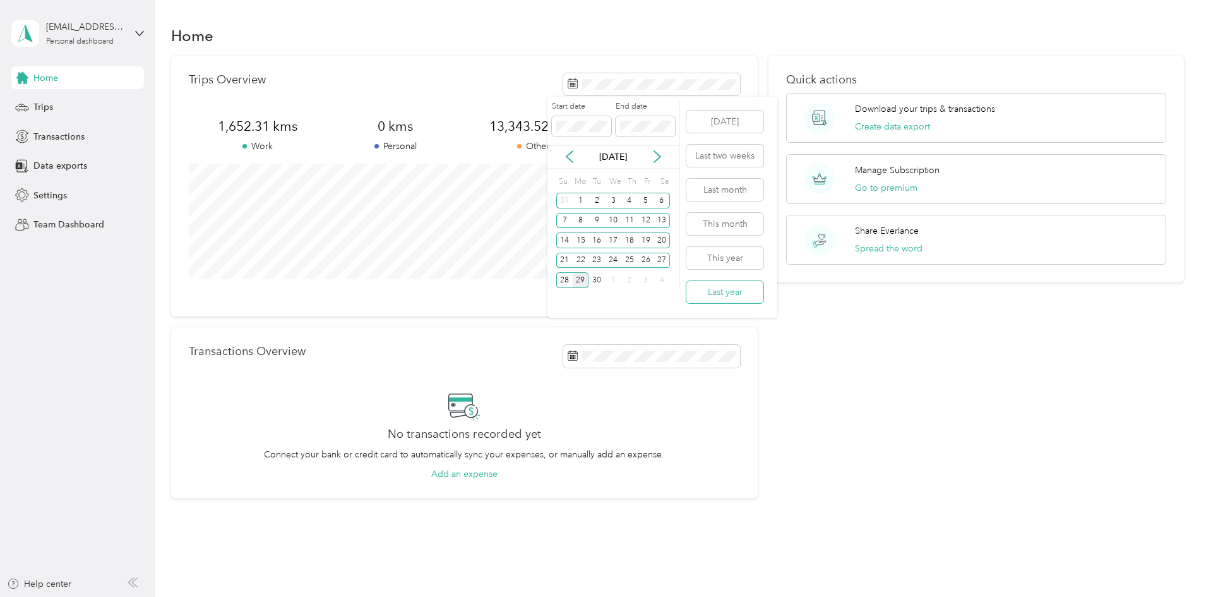
click at [742, 292] on button "Last year" at bounding box center [724, 292] width 77 height 22
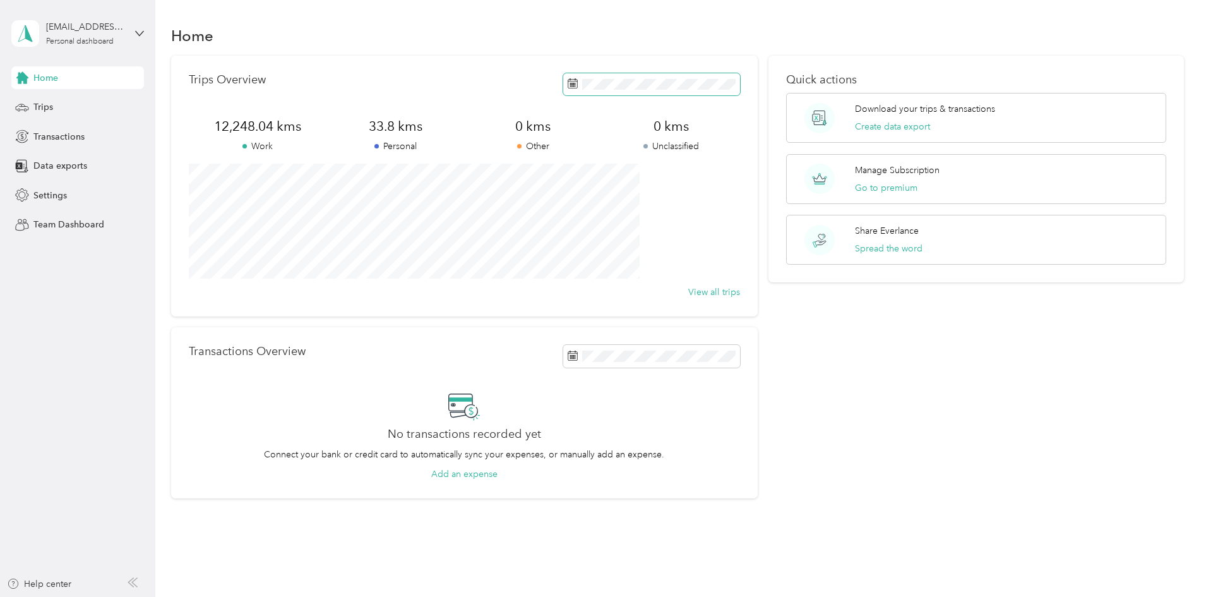
click at [568, 83] on icon at bounding box center [573, 83] width 10 height 10
click at [490, 79] on div "Trips Overview" at bounding box center [464, 84] width 551 height 22
click at [898, 126] on button "Create data export" at bounding box center [892, 126] width 75 height 13
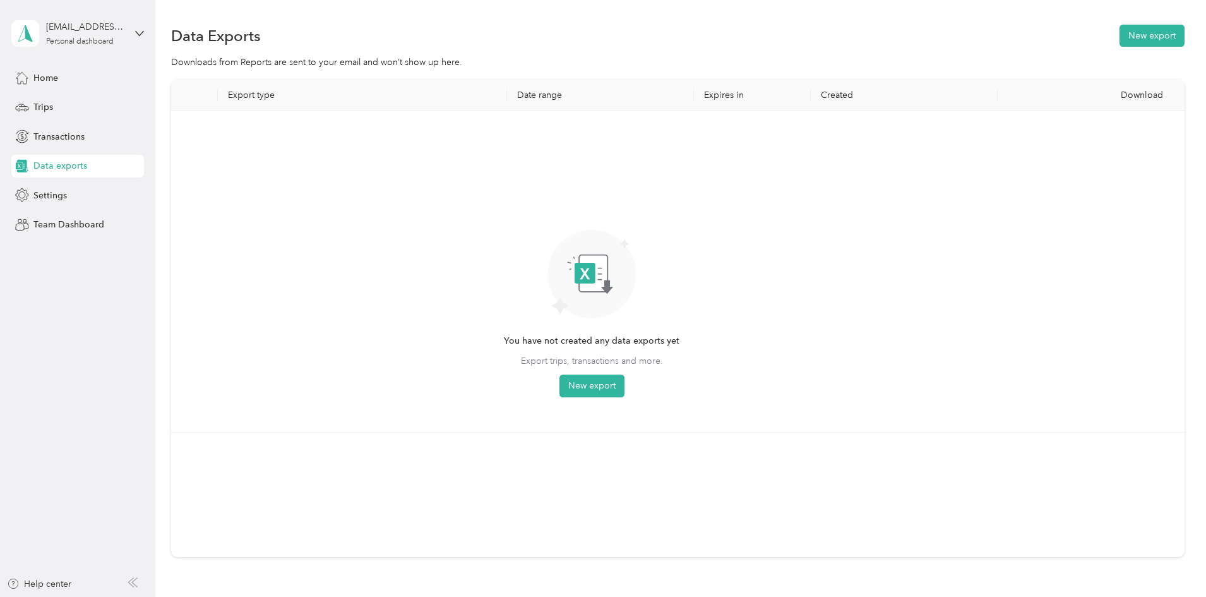
click at [332, 92] on th "Export type" at bounding box center [362, 96] width 289 height 32
click at [338, 135] on div "You have not created any data exports yet Export trips, transactions and more. …" at bounding box center [591, 271] width 821 height 301
click at [669, 176] on div "You have not created any data exports yet Export trips, transactions and more. …" at bounding box center [592, 260] width 176 height 273
drag, startPoint x: 772, startPoint y: 441, endPoint x: 900, endPoint y: 247, distance: 232.0
click at [785, 429] on div "Export type Date range Expires in Created Download You have not created any dat…" at bounding box center [677, 318] width 1013 height 477
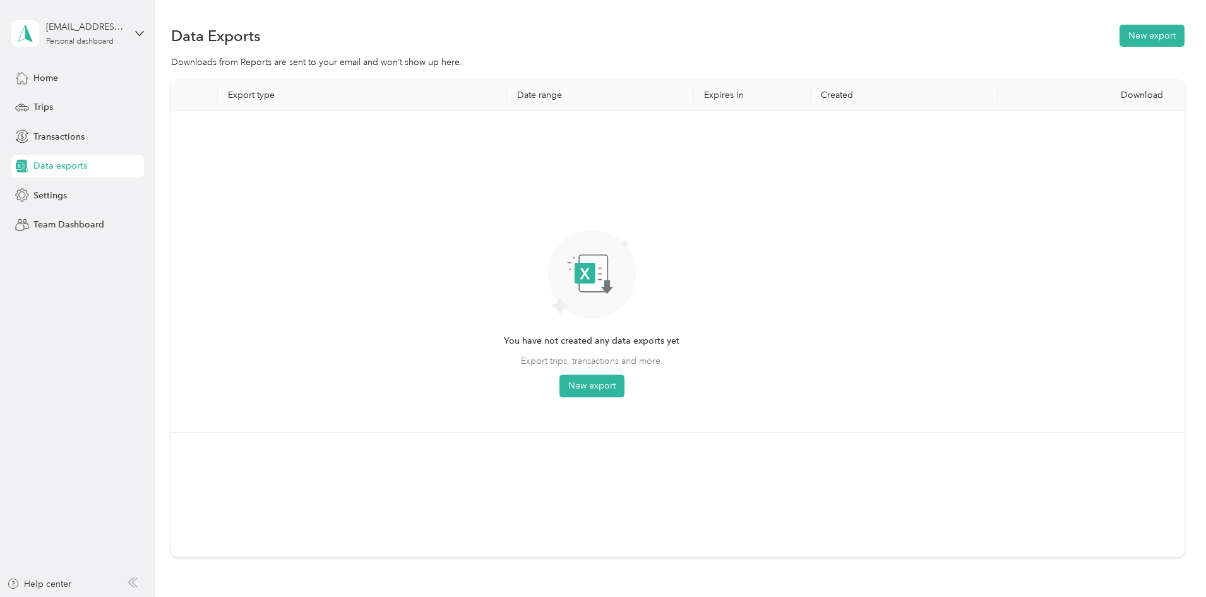
drag, startPoint x: 876, startPoint y: 246, endPoint x: 735, endPoint y: 249, distance: 141.5
click at [752, 247] on div "You have not created any data exports yet Export trips, transactions and more. …" at bounding box center [591, 271] width 821 height 301
click at [636, 254] on circle at bounding box center [591, 274] width 88 height 88
drag, startPoint x: 584, startPoint y: 305, endPoint x: 351, endPoint y: 390, distance: 248.1
click at [474, 323] on div "You have not created any data exports yet Export trips, transactions and more. …" at bounding box center [591, 271] width 821 height 301
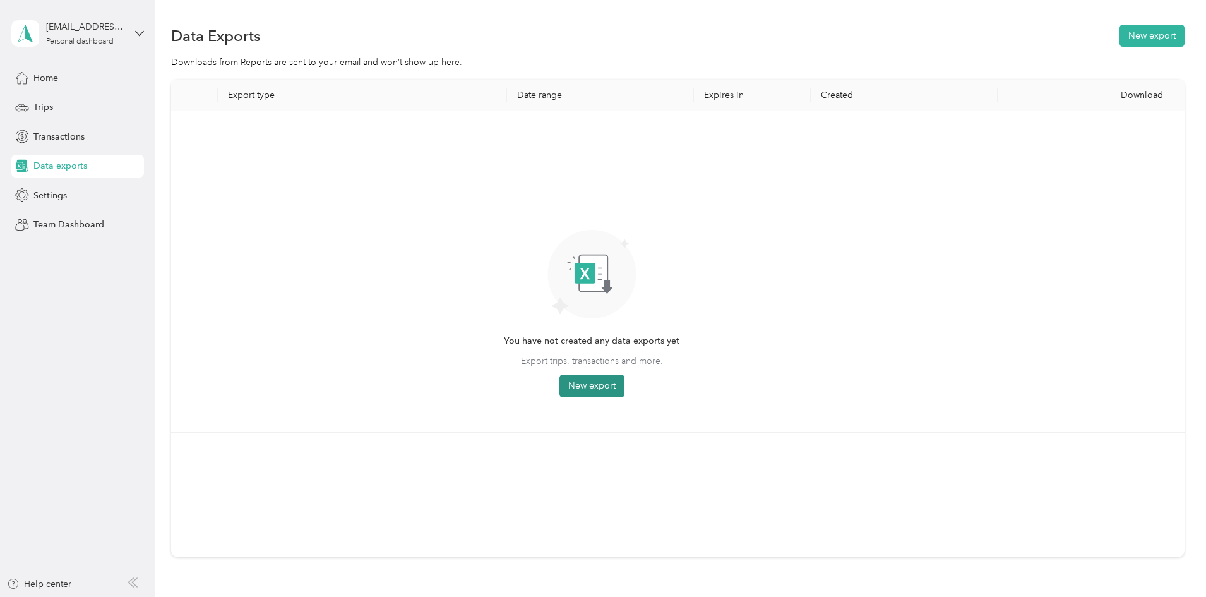
click at [624, 383] on button "New export" at bounding box center [591, 385] width 65 height 23
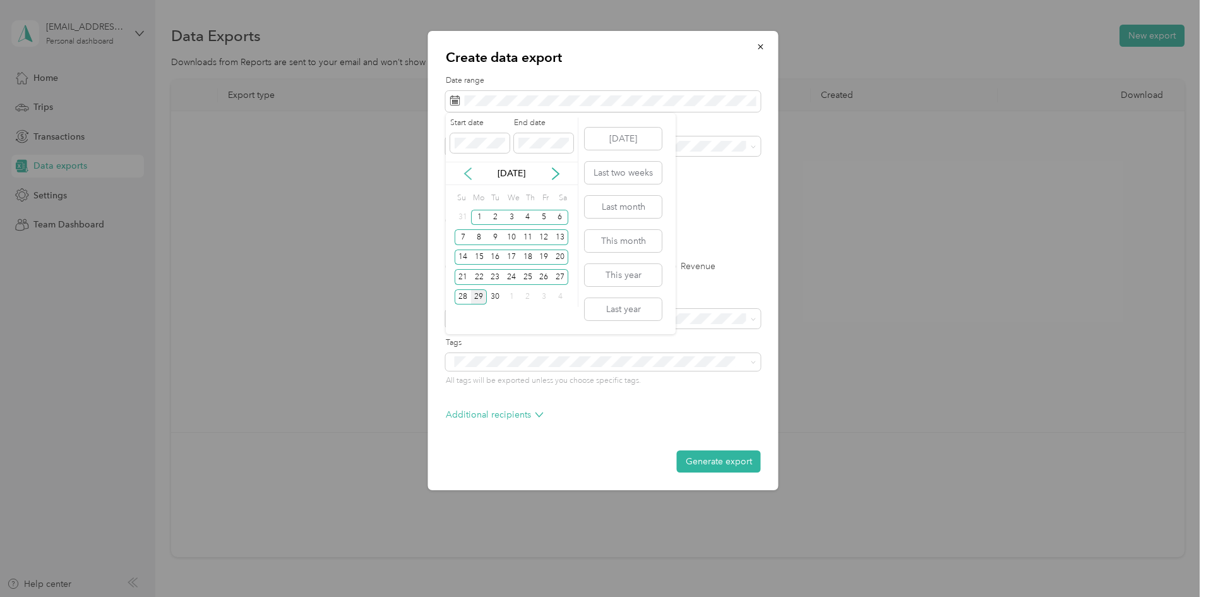
click at [471, 169] on icon at bounding box center [468, 173] width 13 height 13
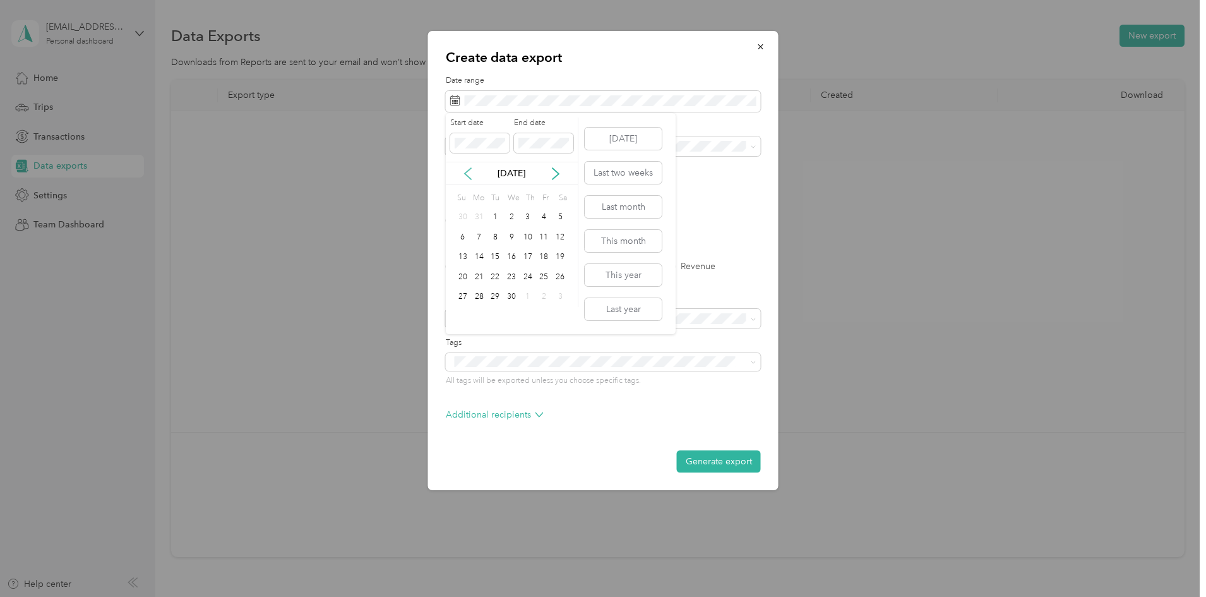
click at [471, 169] on icon at bounding box center [468, 173] width 13 height 13
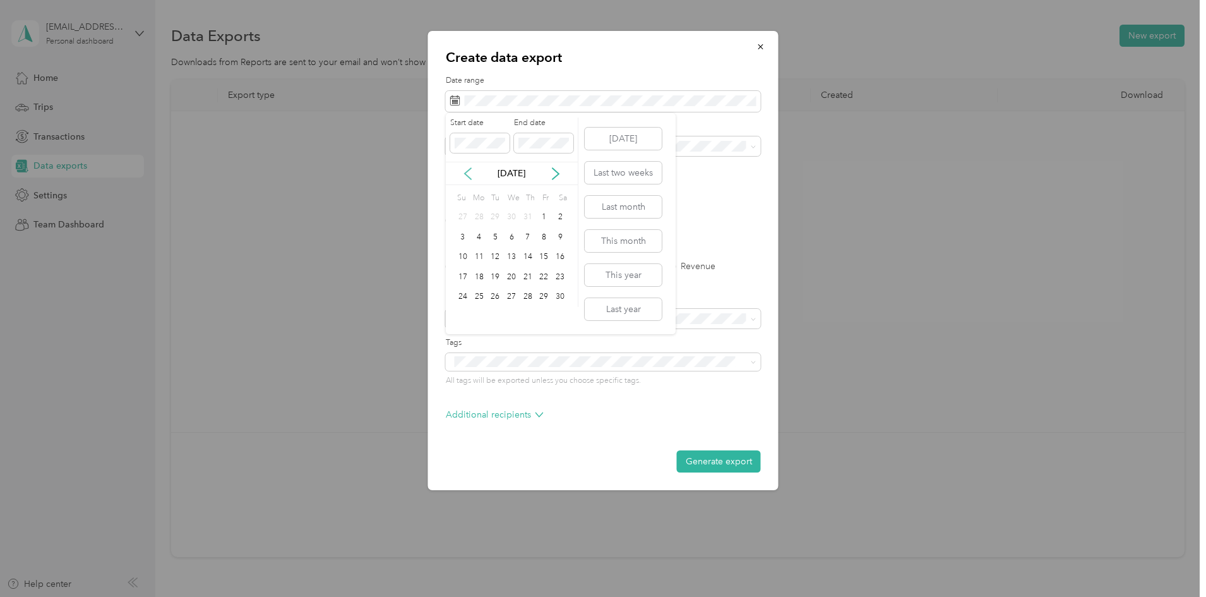
click at [471, 169] on icon at bounding box center [468, 173] width 13 height 13
click at [482, 233] on div "7" at bounding box center [479, 237] width 16 height 16
click at [515, 169] on p "[DATE]" at bounding box center [511, 173] width 53 height 13
click at [559, 171] on icon at bounding box center [555, 173] width 13 height 13
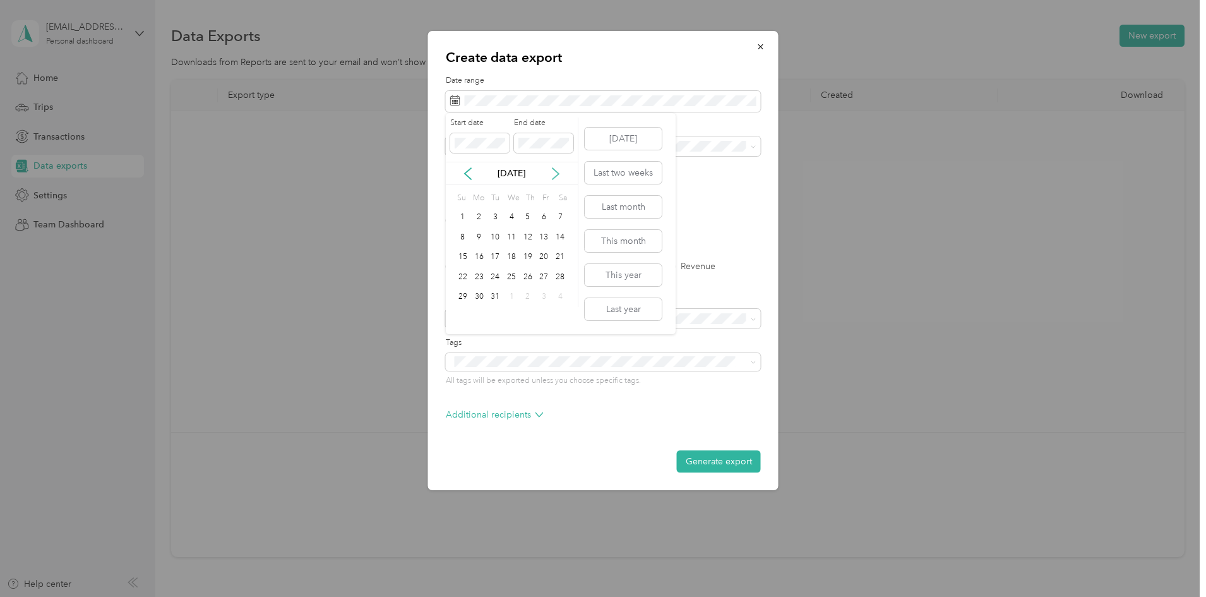
click at [559, 171] on icon at bounding box center [555, 173] width 13 height 13
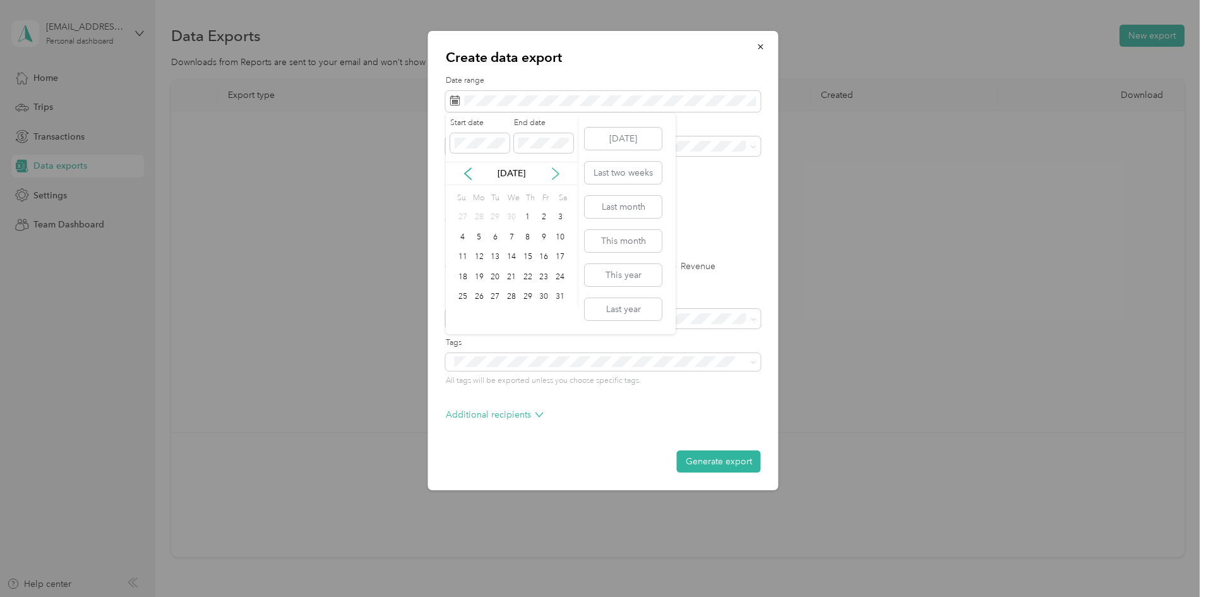
click at [559, 171] on icon at bounding box center [555, 173] width 13 height 13
click at [495, 271] on div "19" at bounding box center [495, 277] width 16 height 16
click at [540, 222] on label "PDF" at bounding box center [552, 220] width 30 height 9
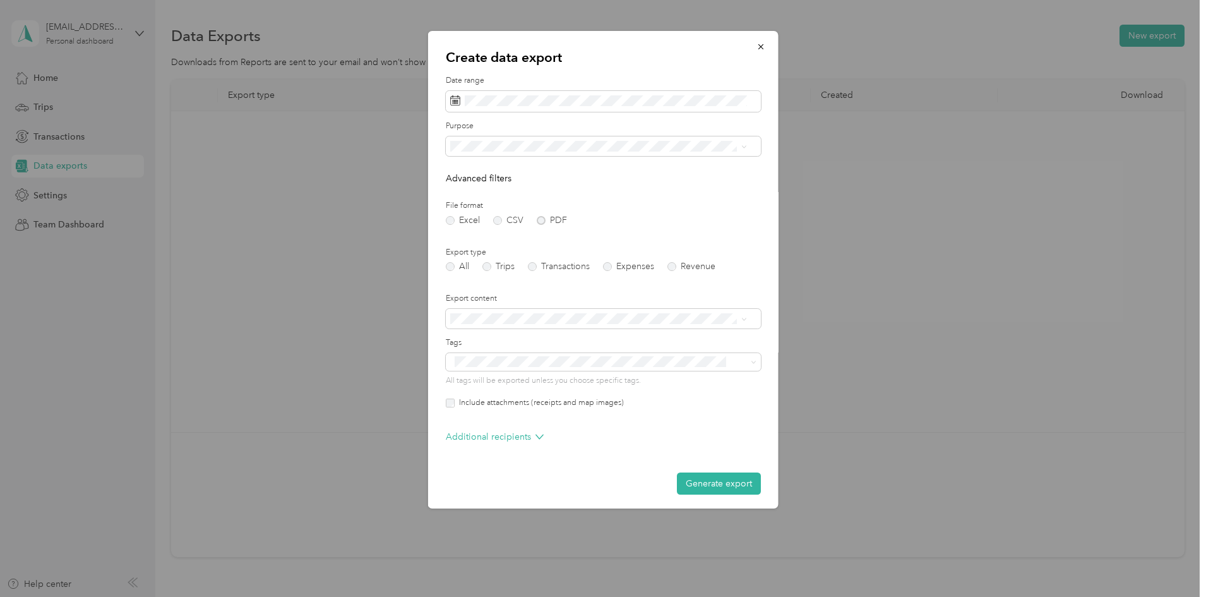
scroll to position [4, 0]
click at [688, 482] on button "Generate export" at bounding box center [719, 479] width 84 height 22
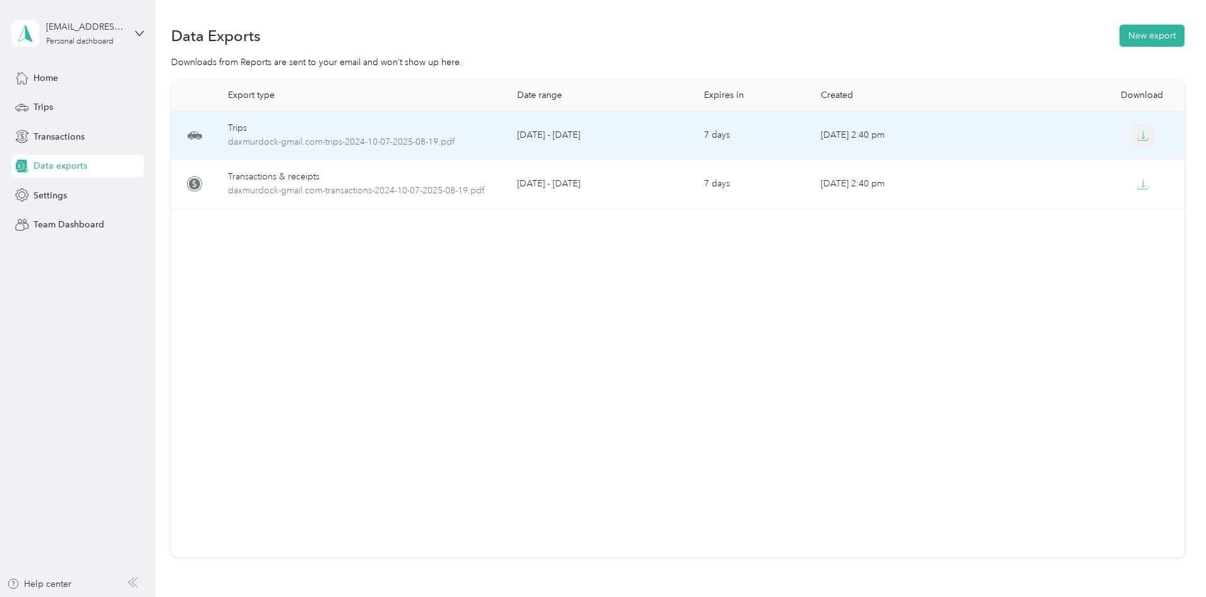
click at [1137, 136] on icon "button" at bounding box center [1142, 135] width 11 height 11
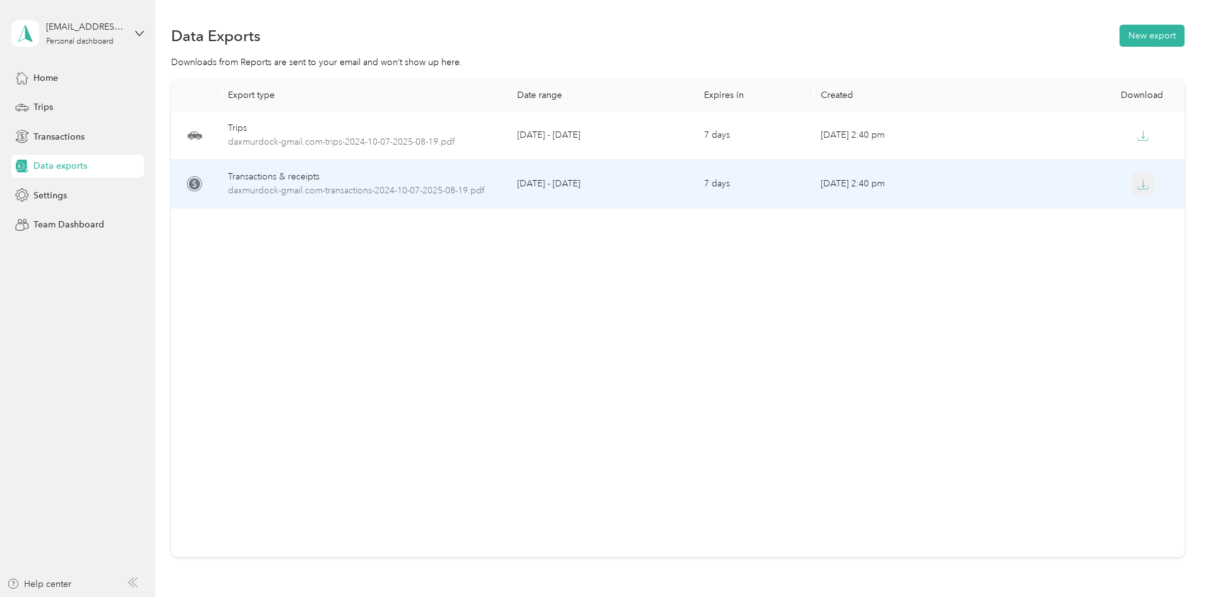
click at [1137, 187] on icon "button" at bounding box center [1142, 184] width 11 height 11
